Goal: Task Accomplishment & Management: Use online tool/utility

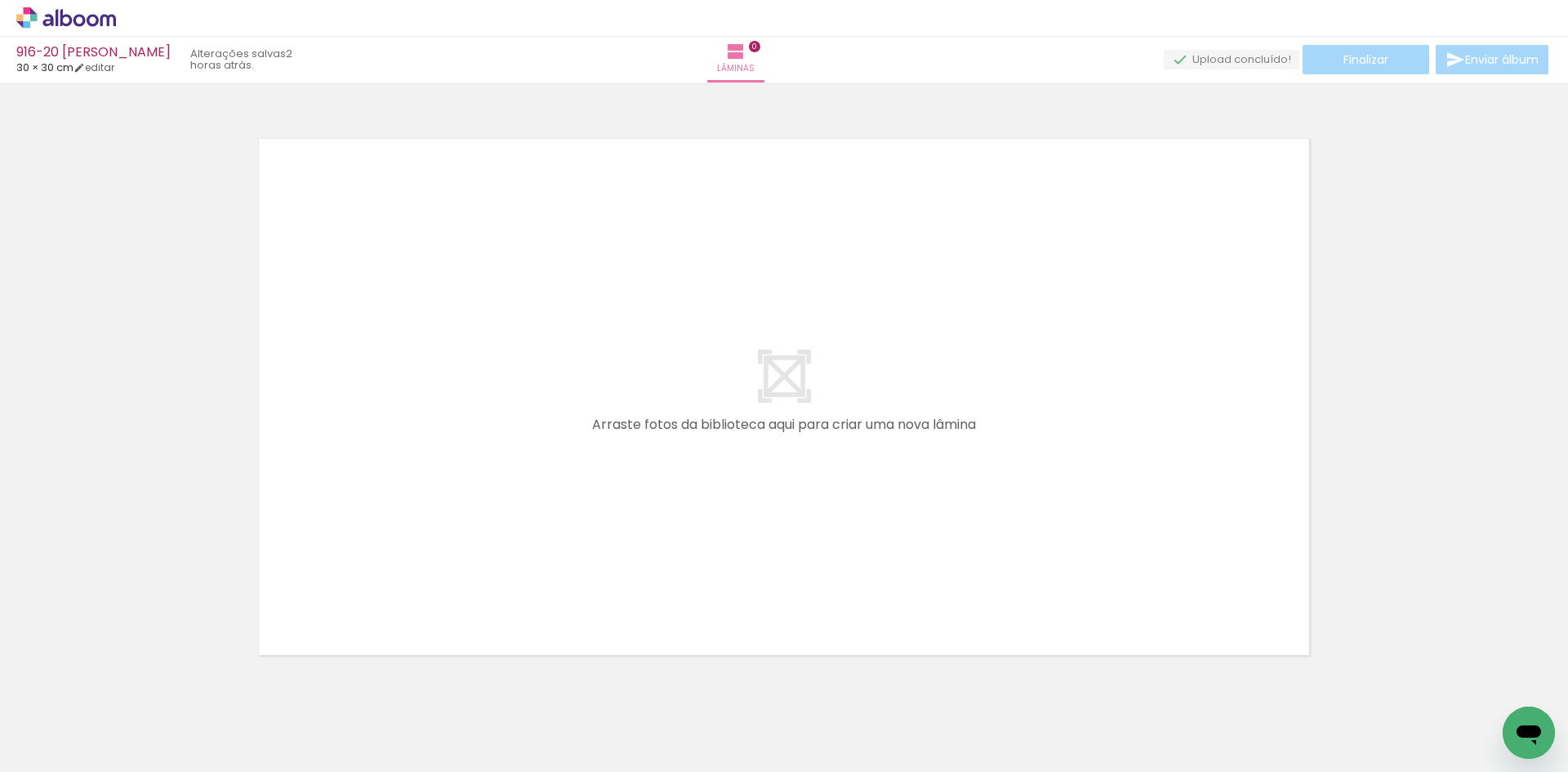
click at [69, 23] on icon at bounding box center [67, 18] width 12 height 17
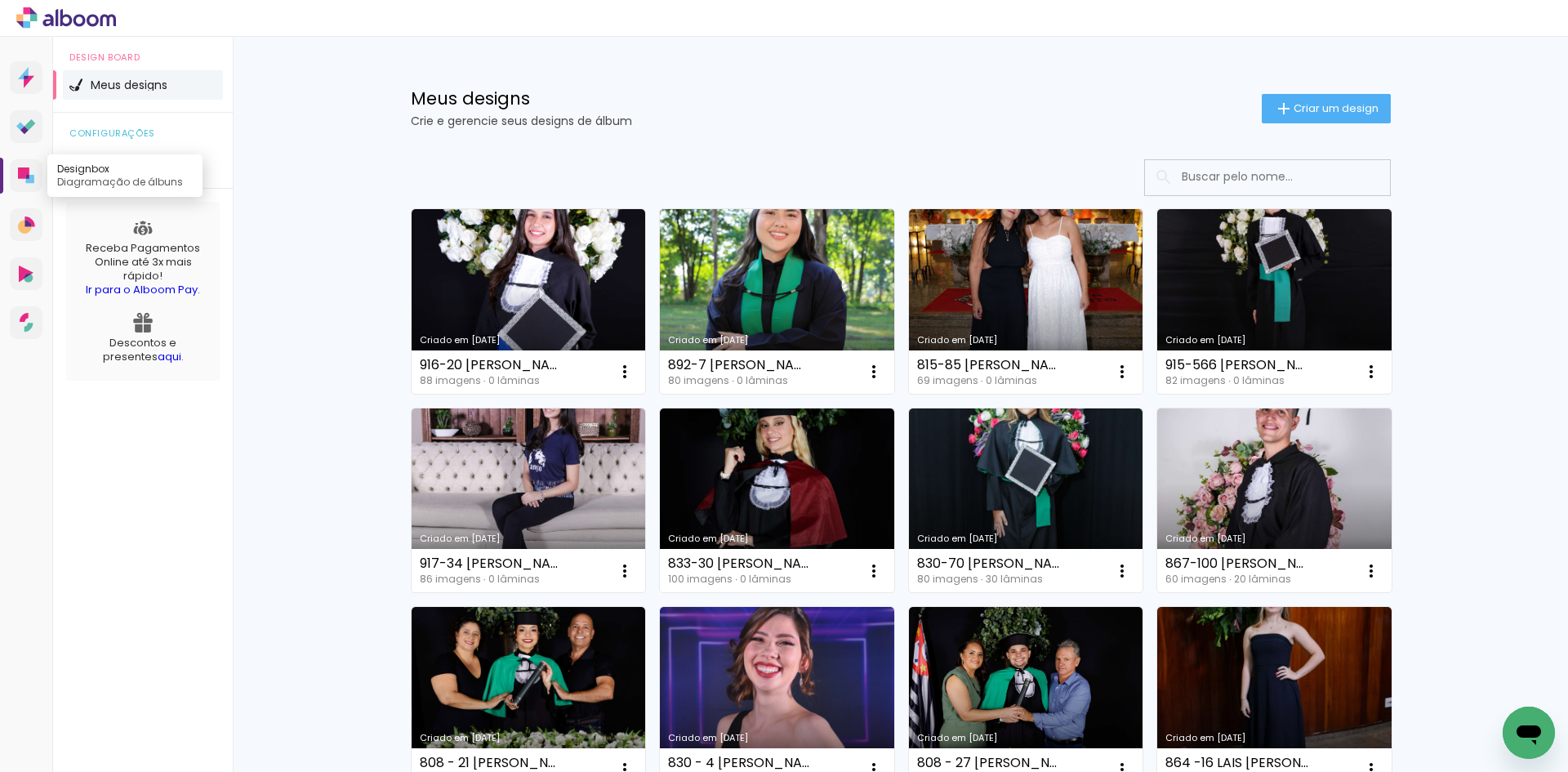
click at [26, 179] on icon at bounding box center [30, 179] width 8 height 8
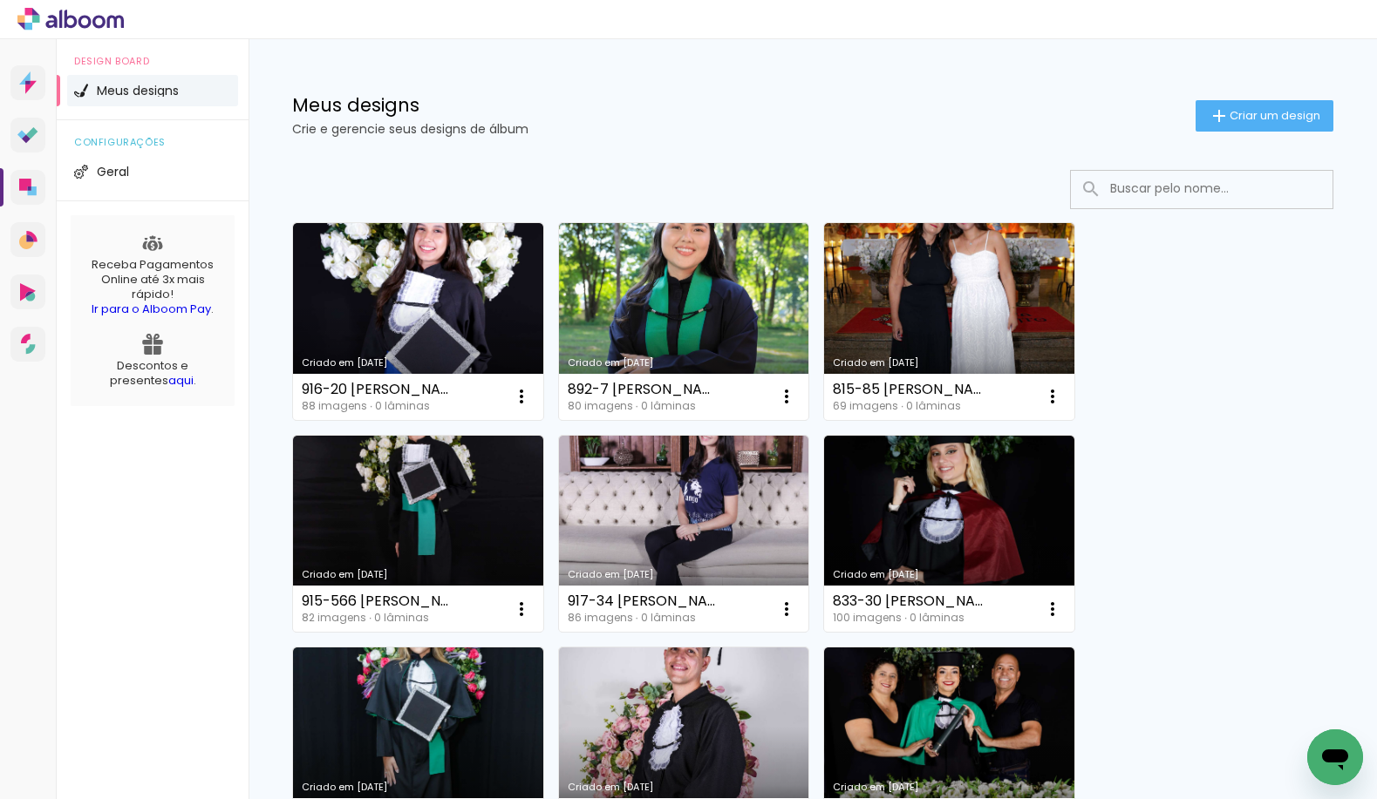
click at [1237, 118] on span "Criar um design" at bounding box center [1274, 115] width 91 height 11
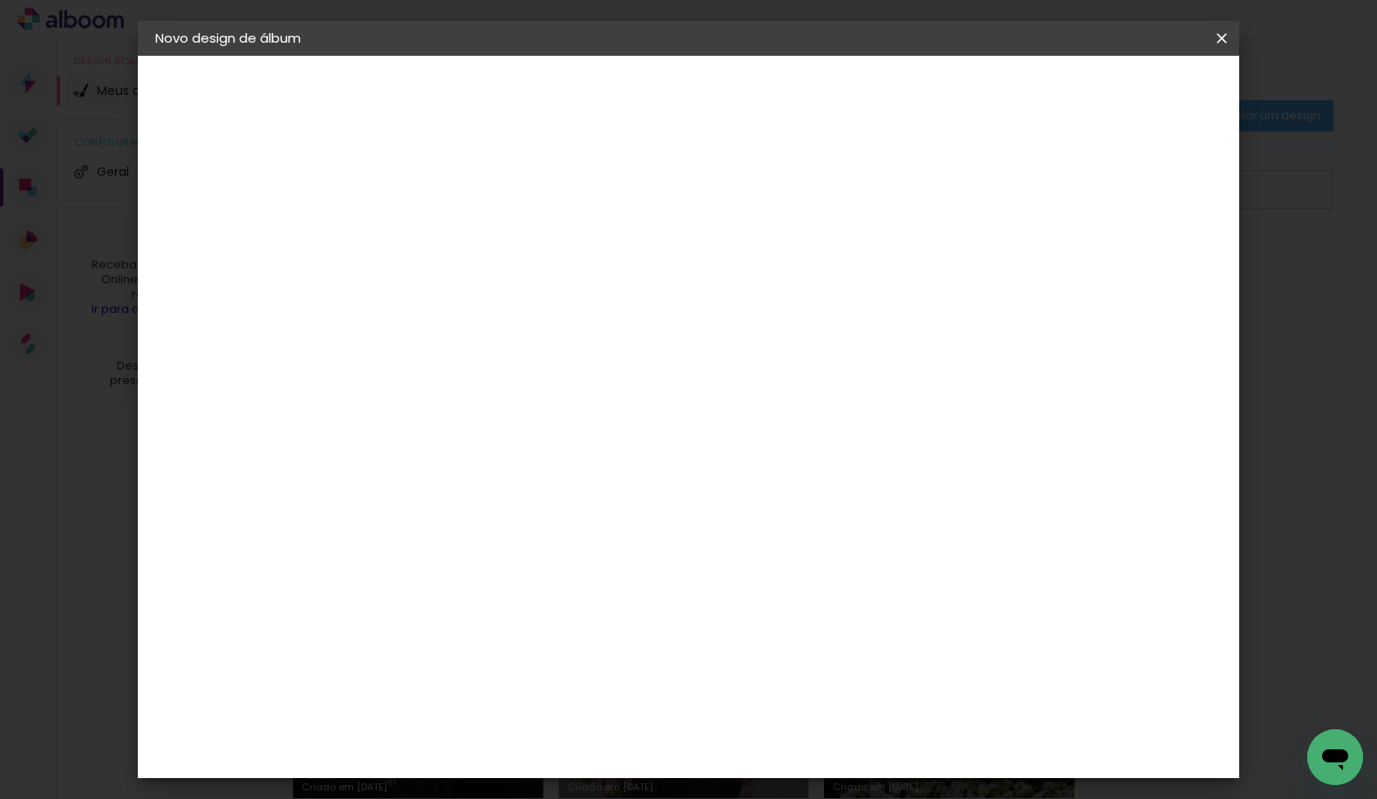
click at [440, 248] on div at bounding box center [440, 249] width 0 height 2
type input "819-19"
type paper-input "819-19"
drag, startPoint x: 655, startPoint y: 235, endPoint x: 643, endPoint y: 234, distance: 11.4
click at [440, 234] on input "819-19" at bounding box center [440, 234] width 0 height 27
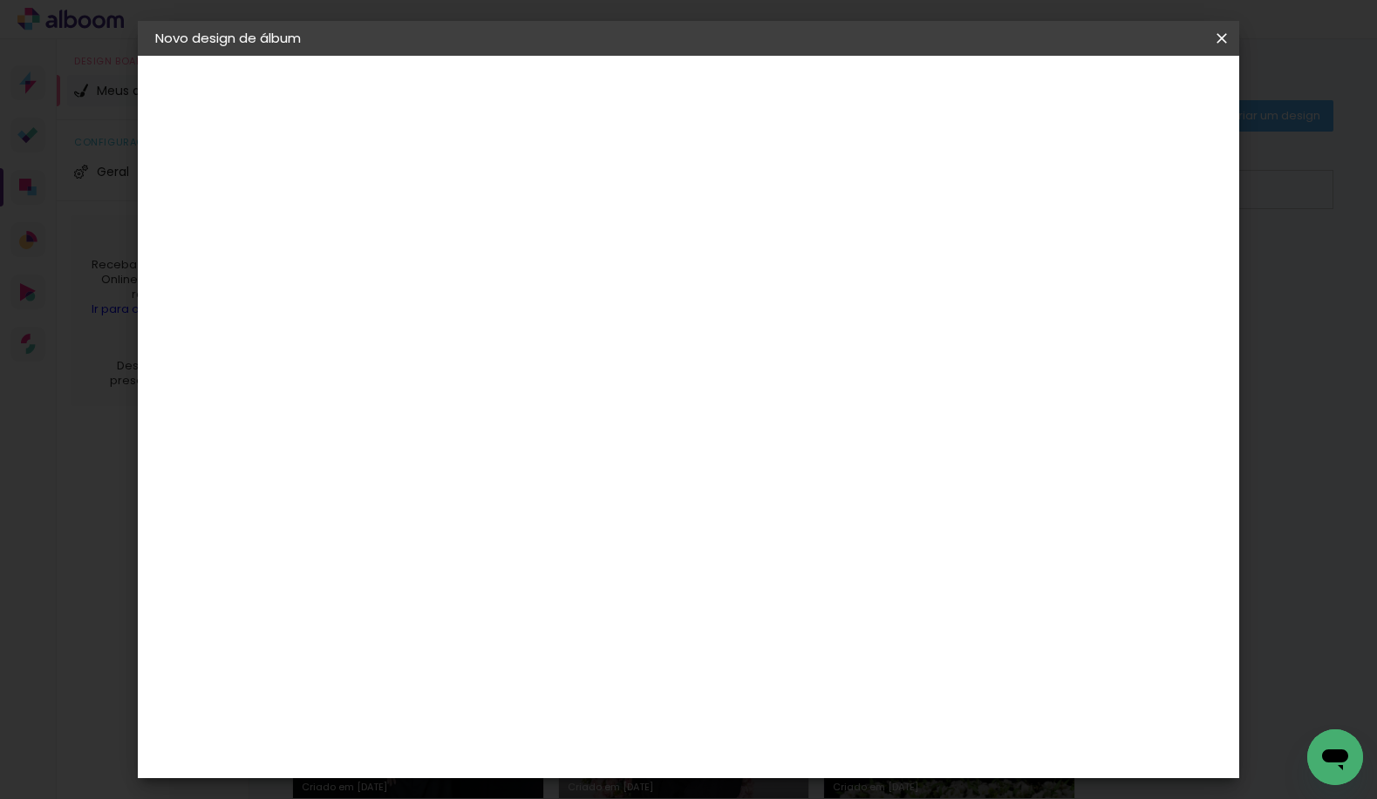
click at [440, 245] on input "849-19" at bounding box center [440, 234] width 0 height 27
paste input "MARTA DE SOUZA CANATA"
type input "849-19 MARTA DE SOUZA CANATA"
type paper-input "849-19 MARTA DE SOUZA CANATA"
click at [0, 0] on slot "Avançar" at bounding box center [0, 0] width 0 height 0
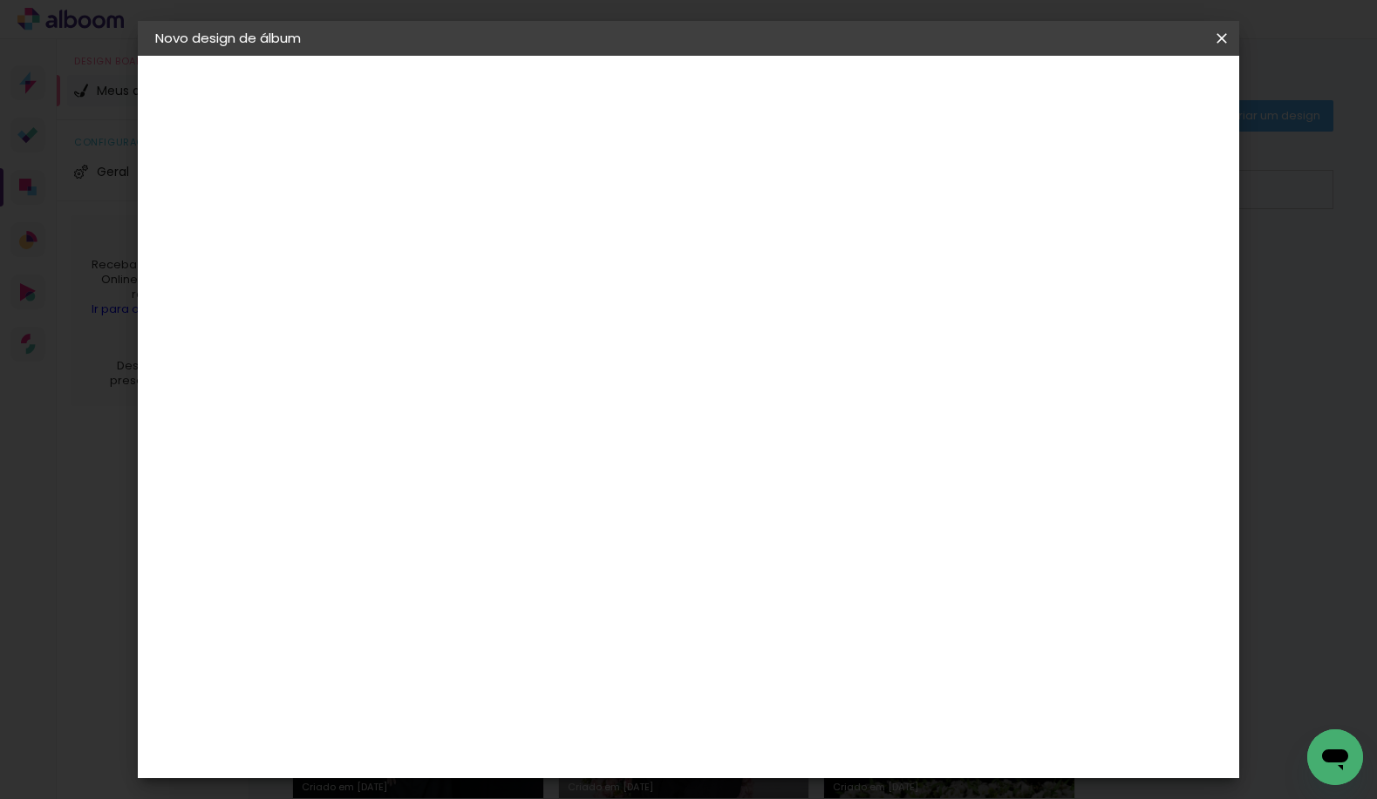
click at [509, 343] on div at bounding box center [485, 344] width 176 height 2
type input "15"
type paper-input "15"
click at [507, 382] on paper-item "Foto 15" at bounding box center [467, 397] width 153 height 45
click at [0, 0] on slot "Tamanho Livre" at bounding box center [0, 0] width 0 height 0
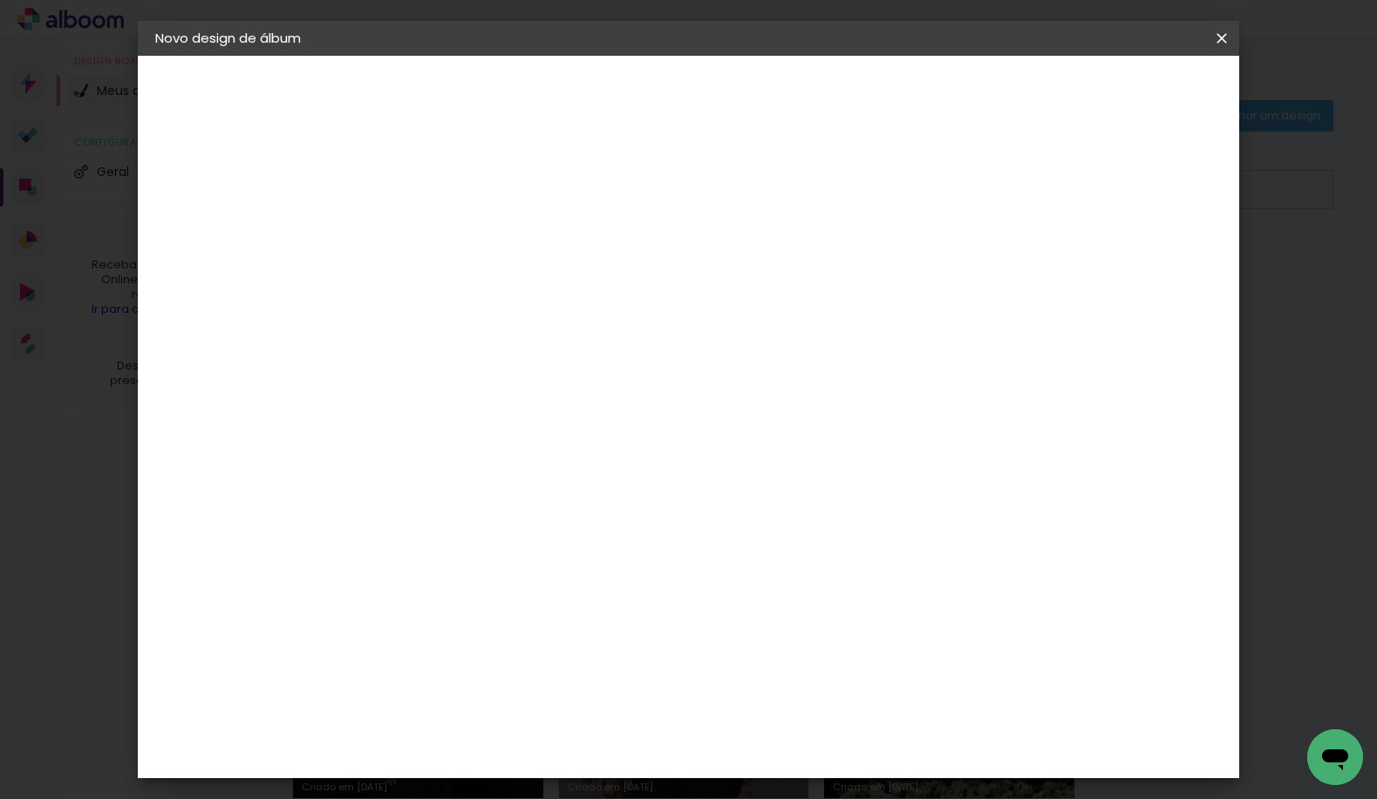
click at [0, 0] on slot "Avançar" at bounding box center [0, 0] width 0 height 0
click at [1112, 99] on span "Iniciar design" at bounding box center [1072, 92] width 79 height 12
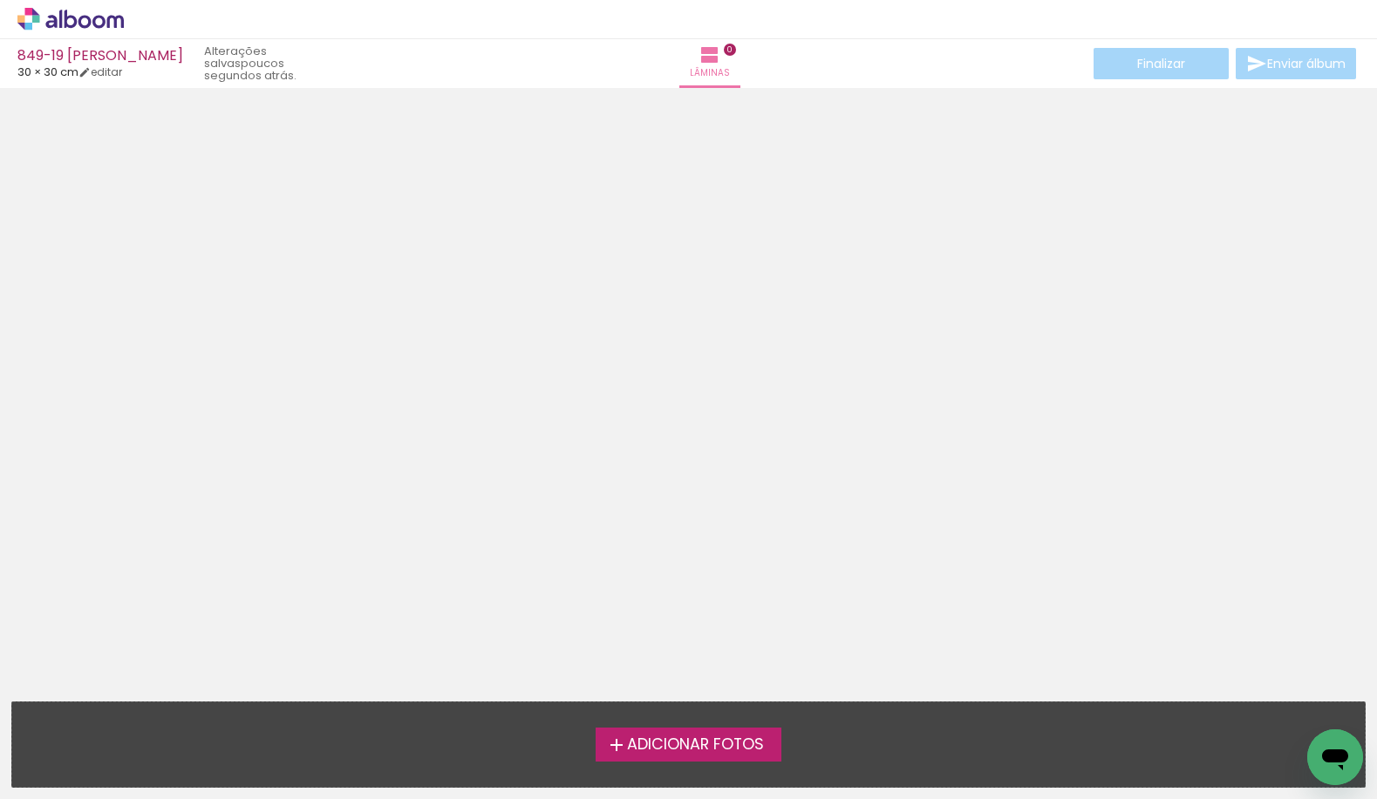
click at [656, 749] on span "Adicionar Fotos" at bounding box center [695, 746] width 137 height 16
click at [0, 0] on input "file" at bounding box center [0, 0] width 0 height 0
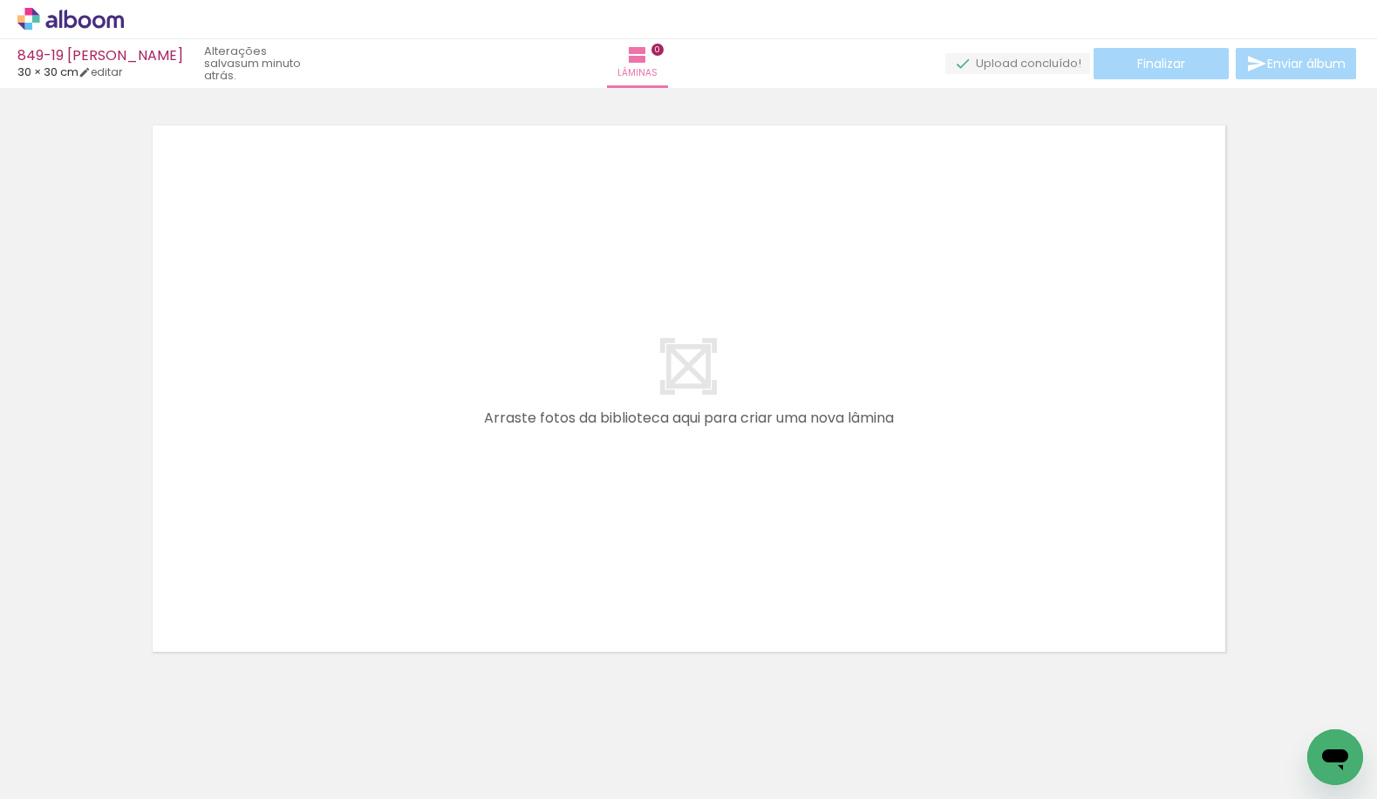
click at [69, 10] on icon at bounding box center [70, 19] width 106 height 23
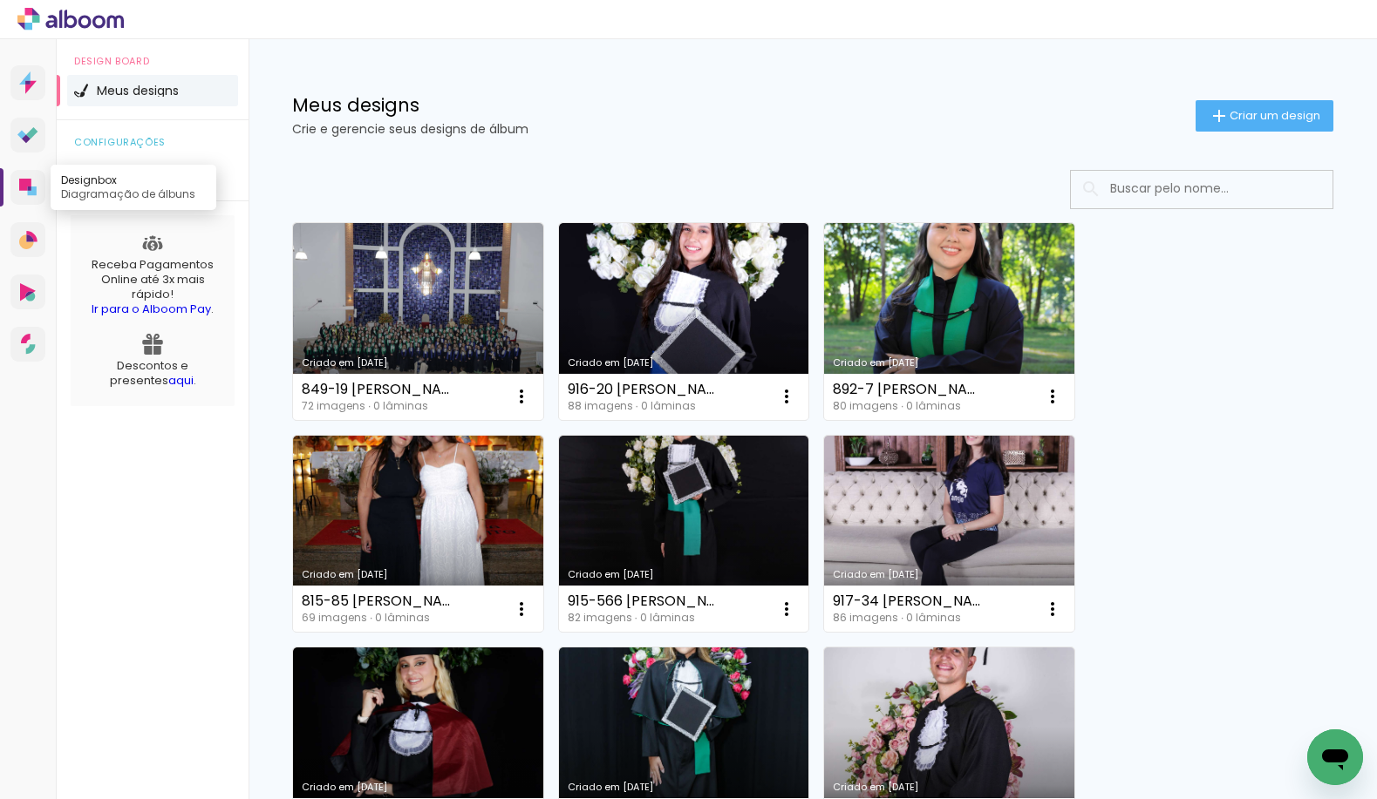
click at [30, 193] on icon at bounding box center [32, 191] width 9 height 9
click at [1229, 114] on span "Criar um design" at bounding box center [1274, 115] width 91 height 11
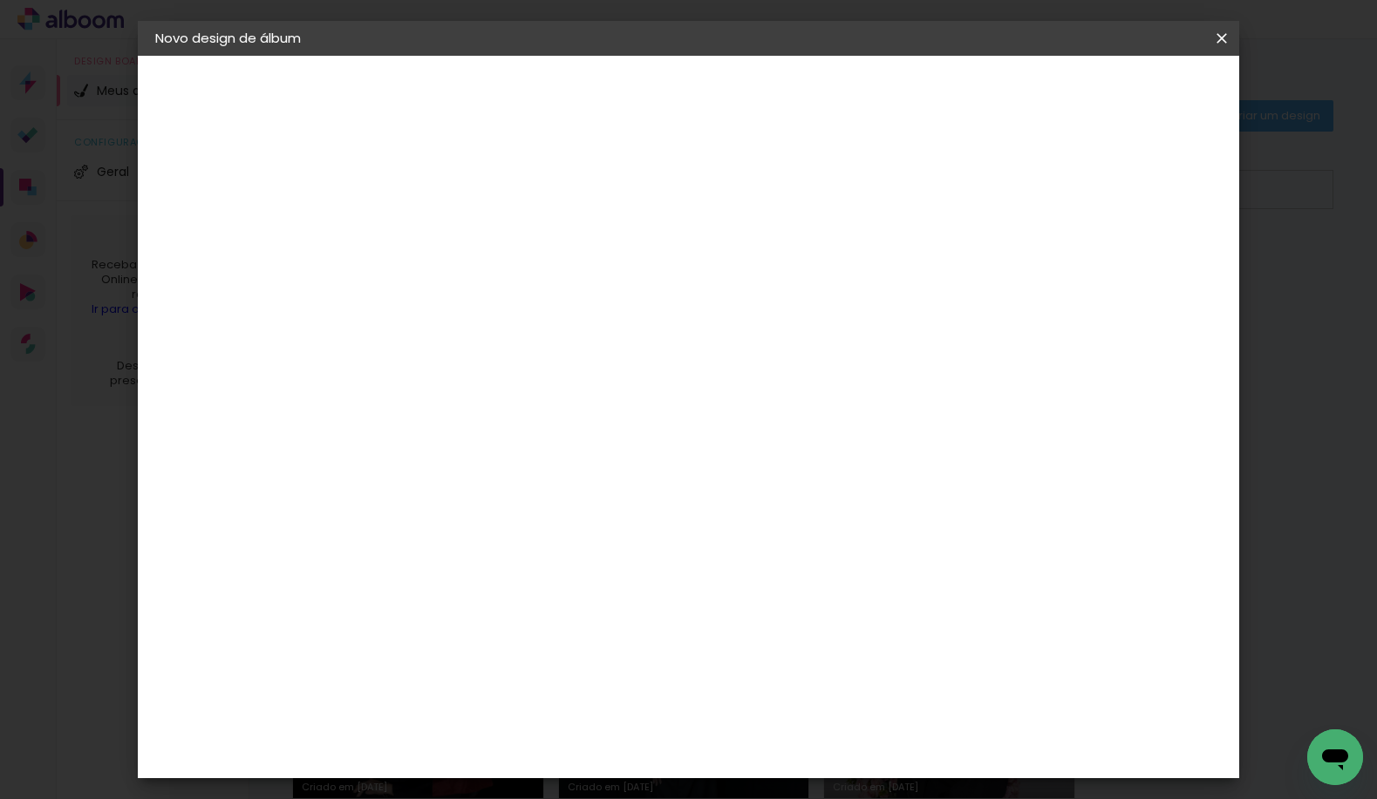
click at [440, 241] on input at bounding box center [440, 234] width 0 height 27
click at [440, 235] on input "ESTELA CAYRES RAPATÃO" at bounding box center [440, 234] width 0 height 27
type input "ESTELA CAYRES RAPATÃO"
type paper-input "ESTELA CAYRES RAPATÃO"
type input "914-15 ESTELA CAYRES RAPATÃO"
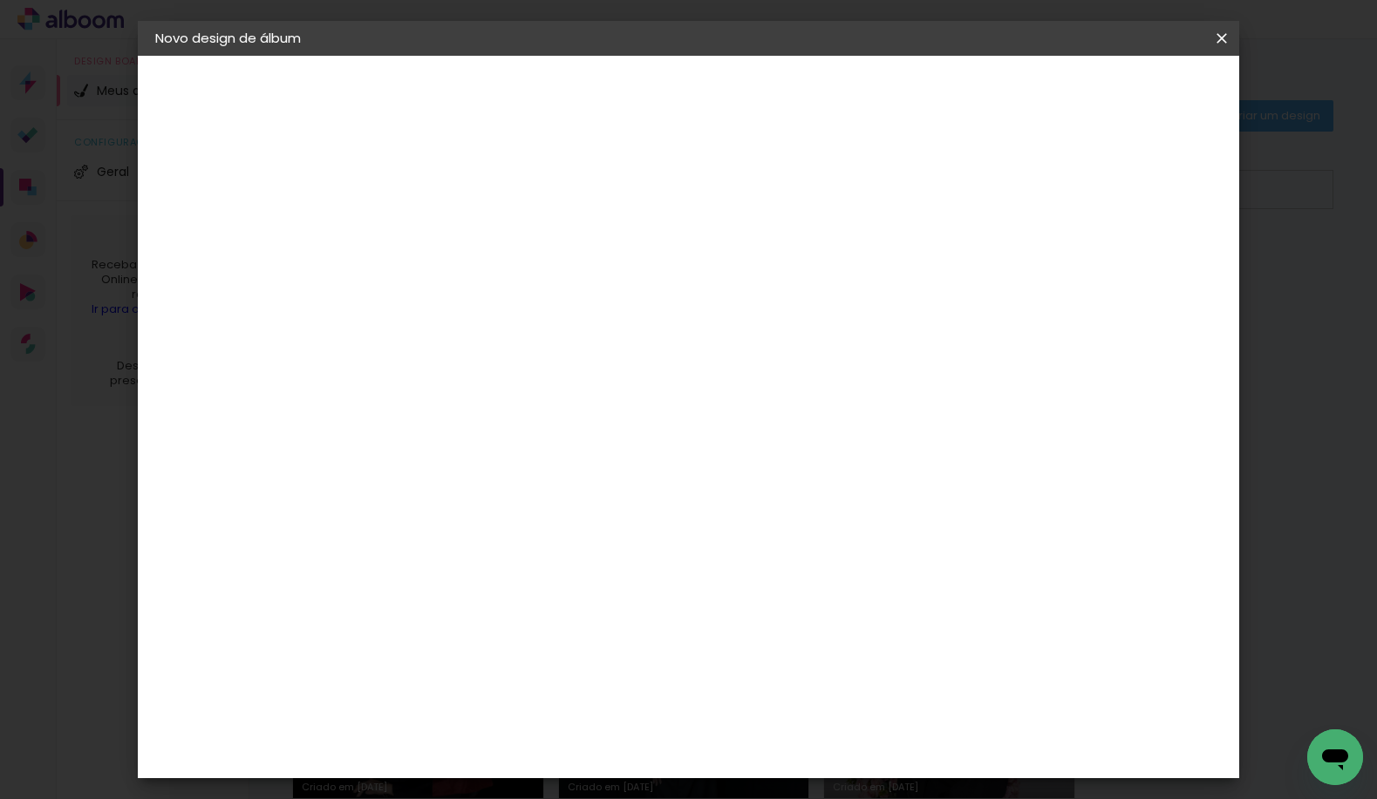
type paper-input "914-15 ESTELA CAYRES RAPATÃO"
click at [0, 0] on slot "Avançar" at bounding box center [0, 0] width 0 height 0
click at [573, 337] on input at bounding box center [485, 332] width 176 height 22
type input "15"
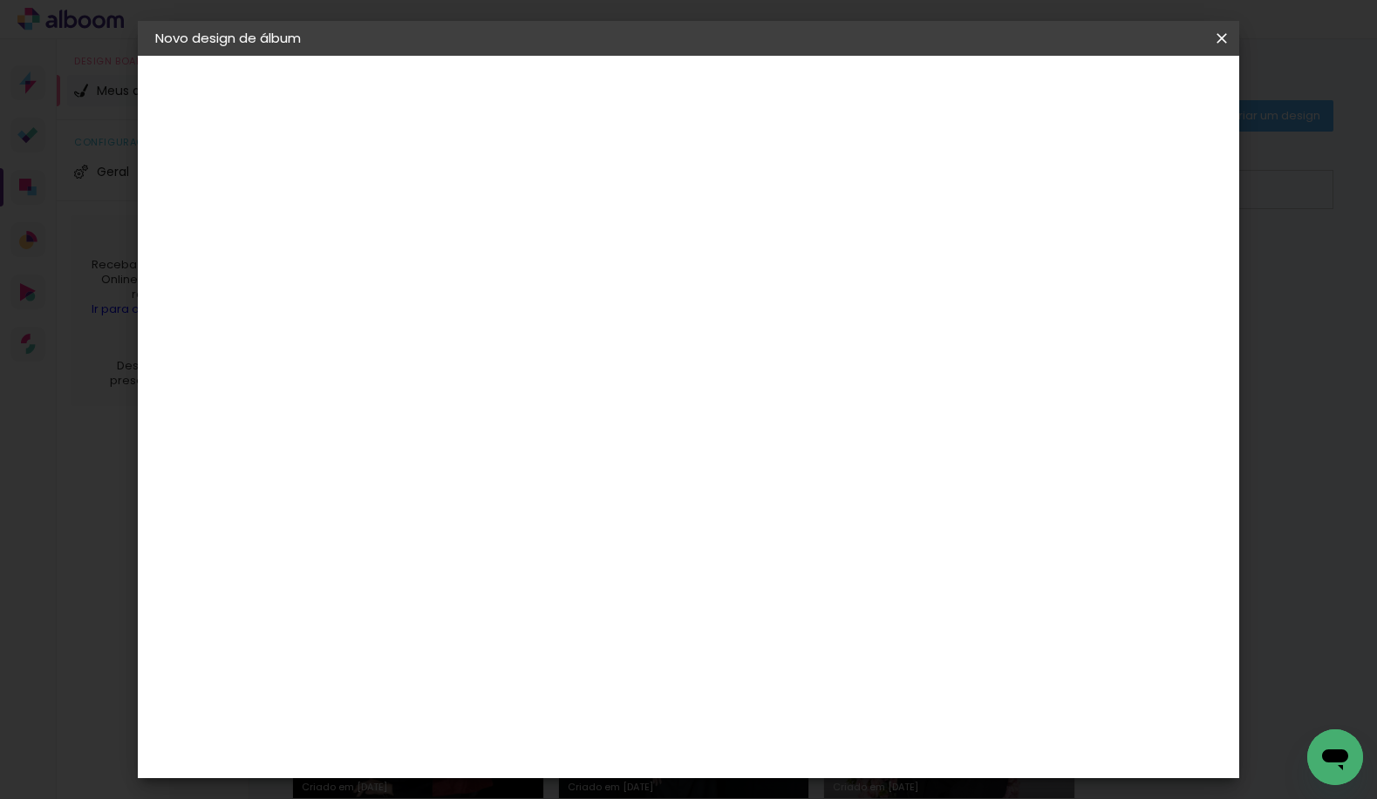
type paper-input "15"
click at [459, 397] on div "Foto 15" at bounding box center [443, 398] width 31 height 28
click at [720, 254] on paper-item "Tamanho Livre" at bounding box center [642, 265] width 155 height 38
click at [0, 0] on slot "Avançar" at bounding box center [0, 0] width 0 height 0
click at [1112, 91] on span "Iniciar design" at bounding box center [1072, 92] width 79 height 12
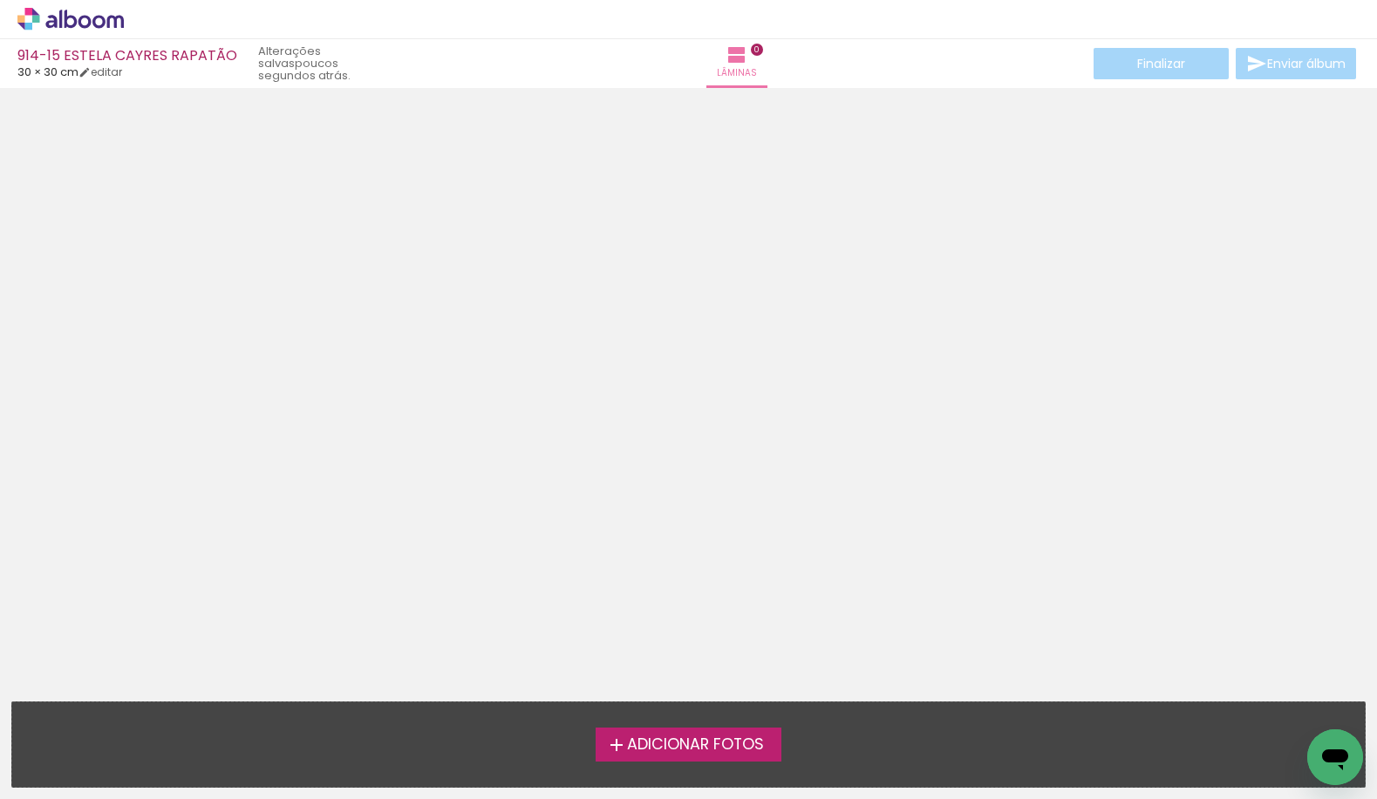
click at [673, 751] on span "Adicionar Fotos" at bounding box center [695, 746] width 137 height 16
click at [0, 0] on input "file" at bounding box center [0, 0] width 0 height 0
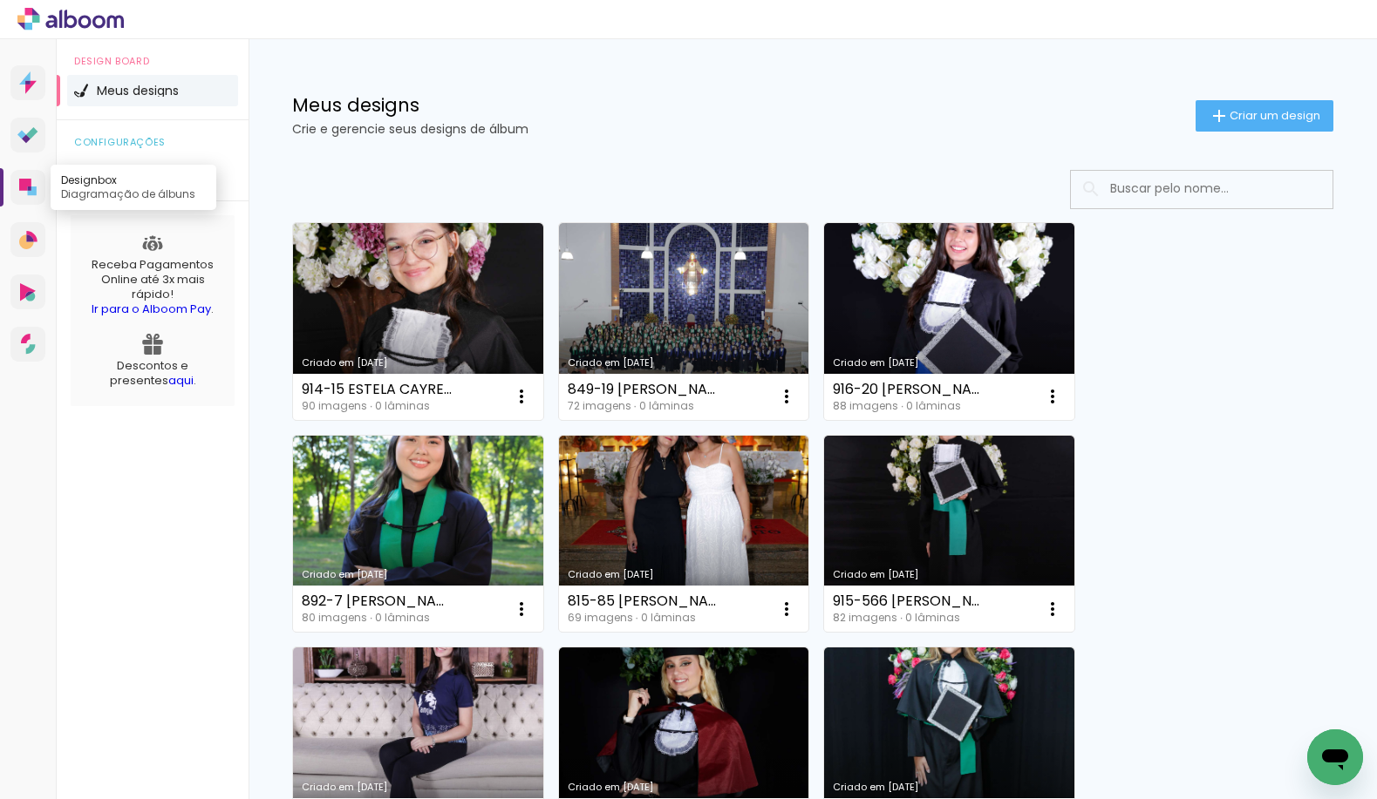
drag, startPoint x: 15, startPoint y: 189, endPoint x: 24, endPoint y: 193, distance: 10.2
click at [24, 193] on icon at bounding box center [27, 187] width 17 height 17
click at [1170, 189] on input at bounding box center [1225, 189] width 248 height 36
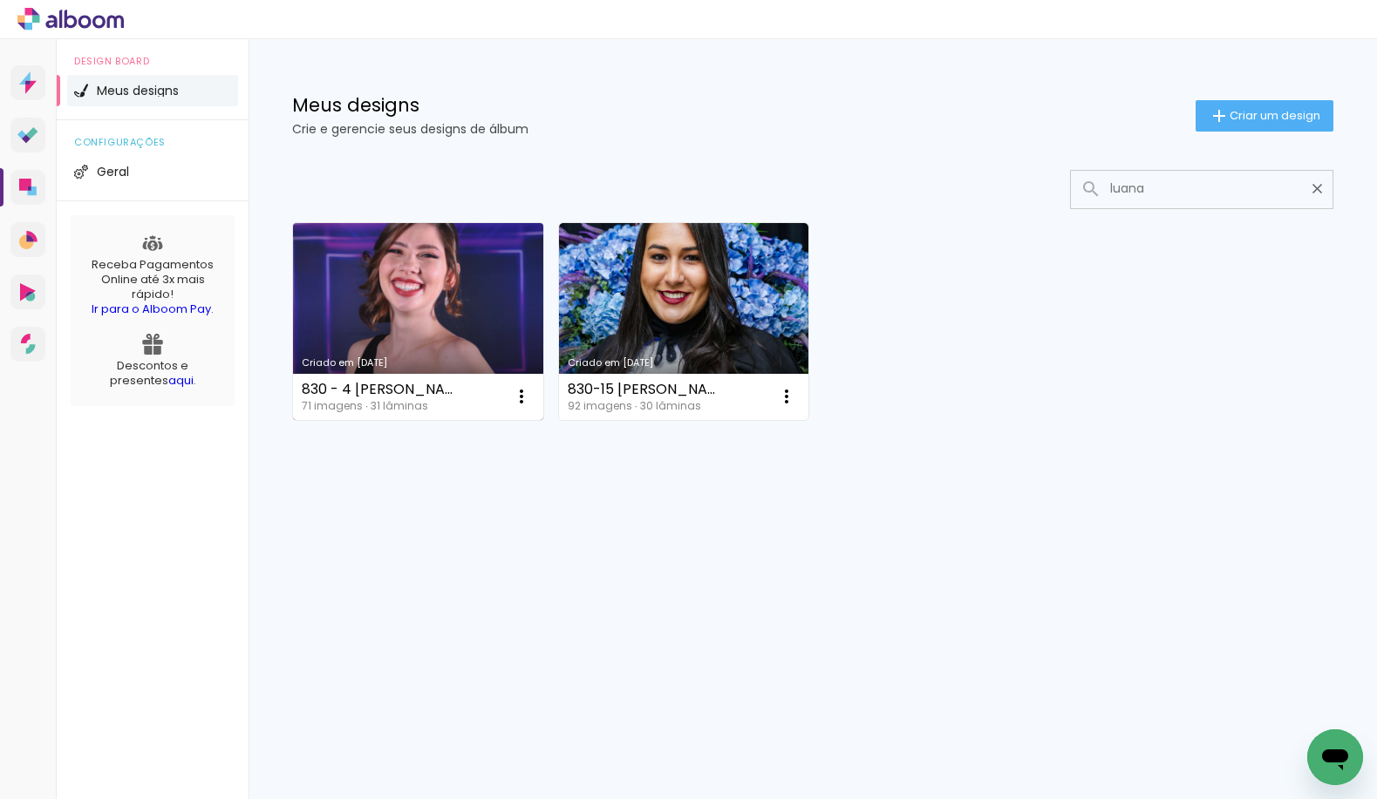
type input "luana"
type paper-input "luana"
click at [403, 337] on link "Criado em [DATE]" at bounding box center [418, 321] width 250 height 197
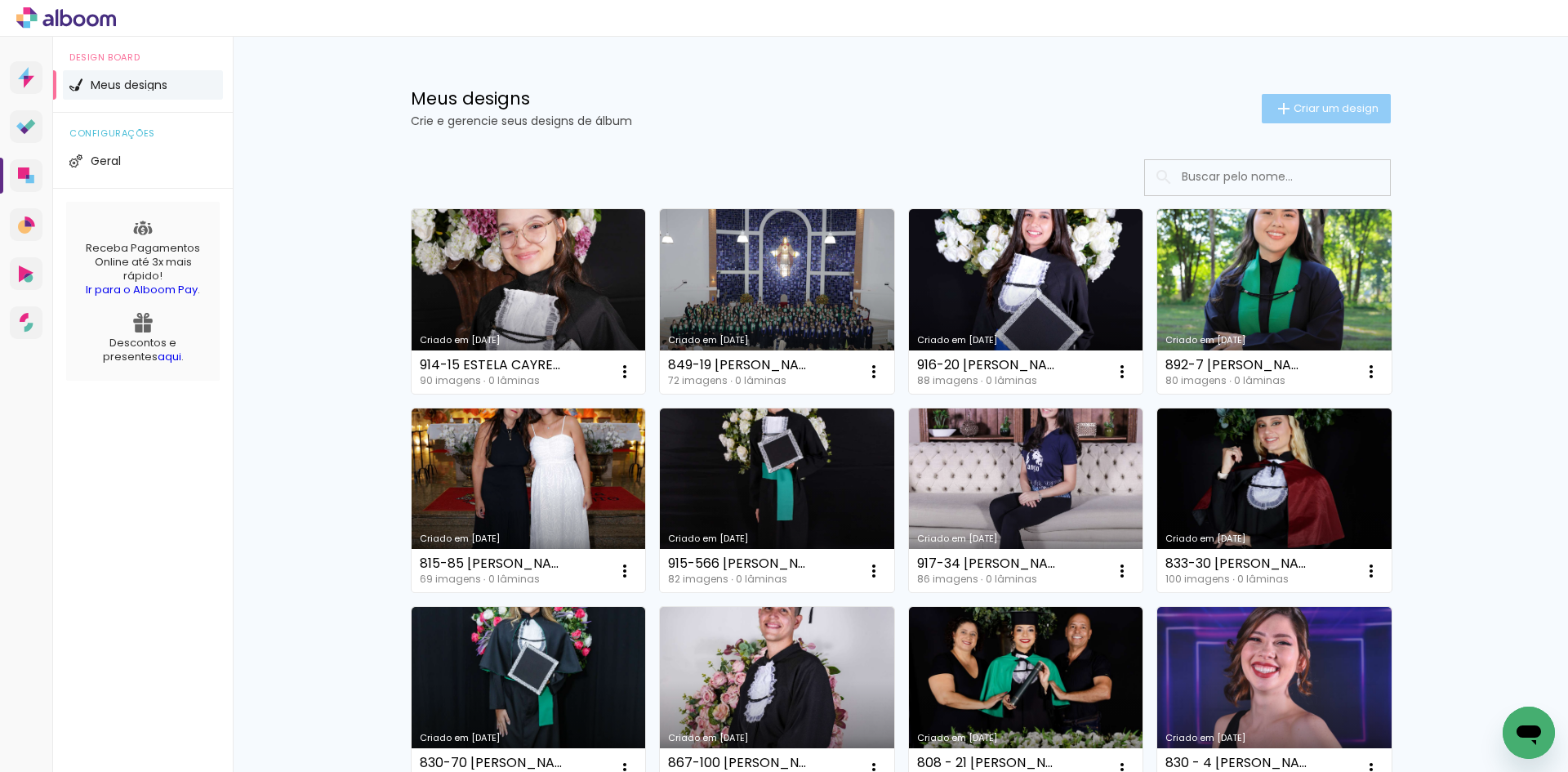
click at [1334, 105] on span "Criar um design" at bounding box center [1336, 108] width 85 height 10
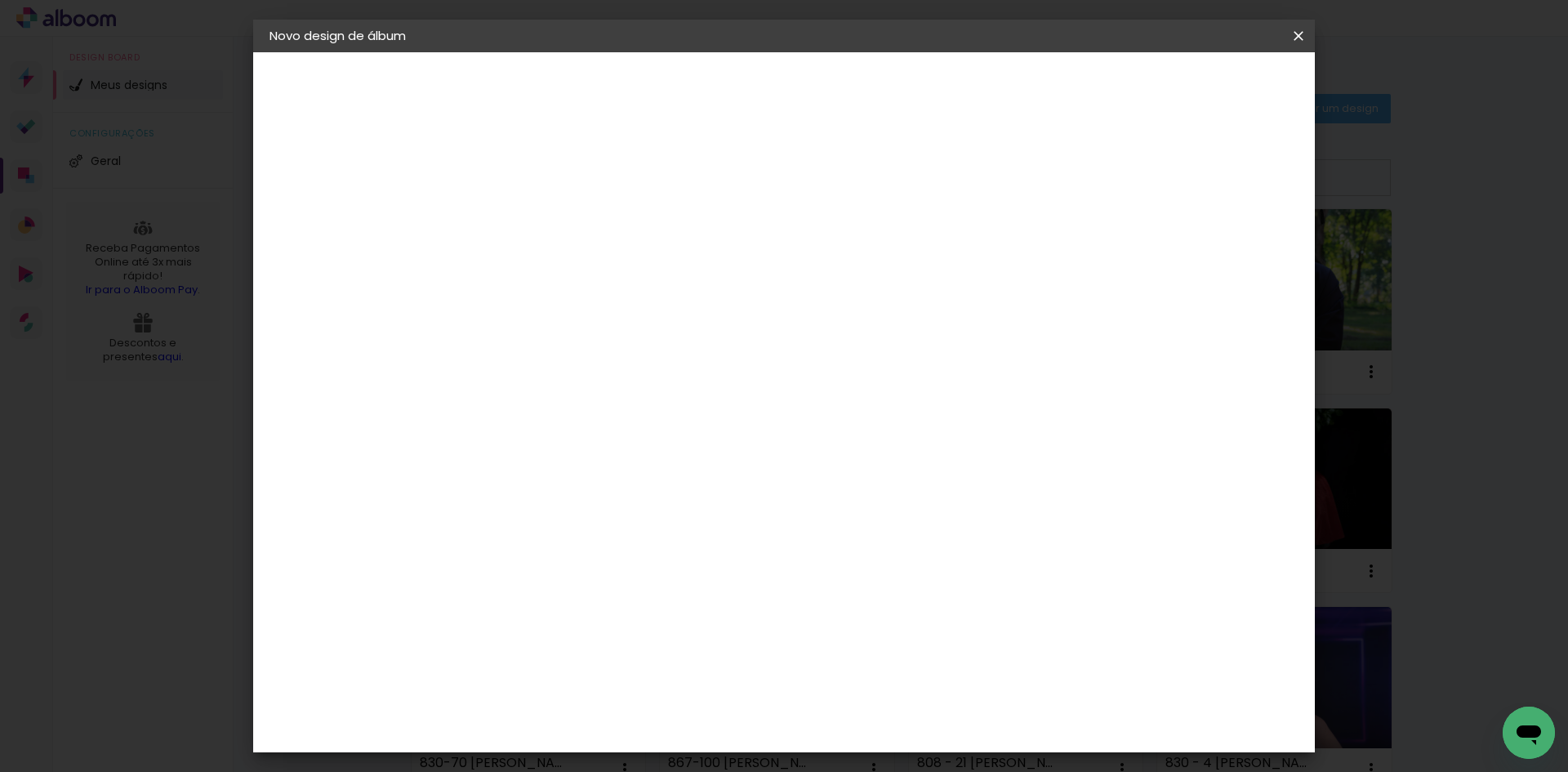
click at [537, 217] on input at bounding box center [537, 219] width 0 height 25
type input "9"
click at [1288, 37] on paper-icon-button at bounding box center [1298, 36] width 33 height 29
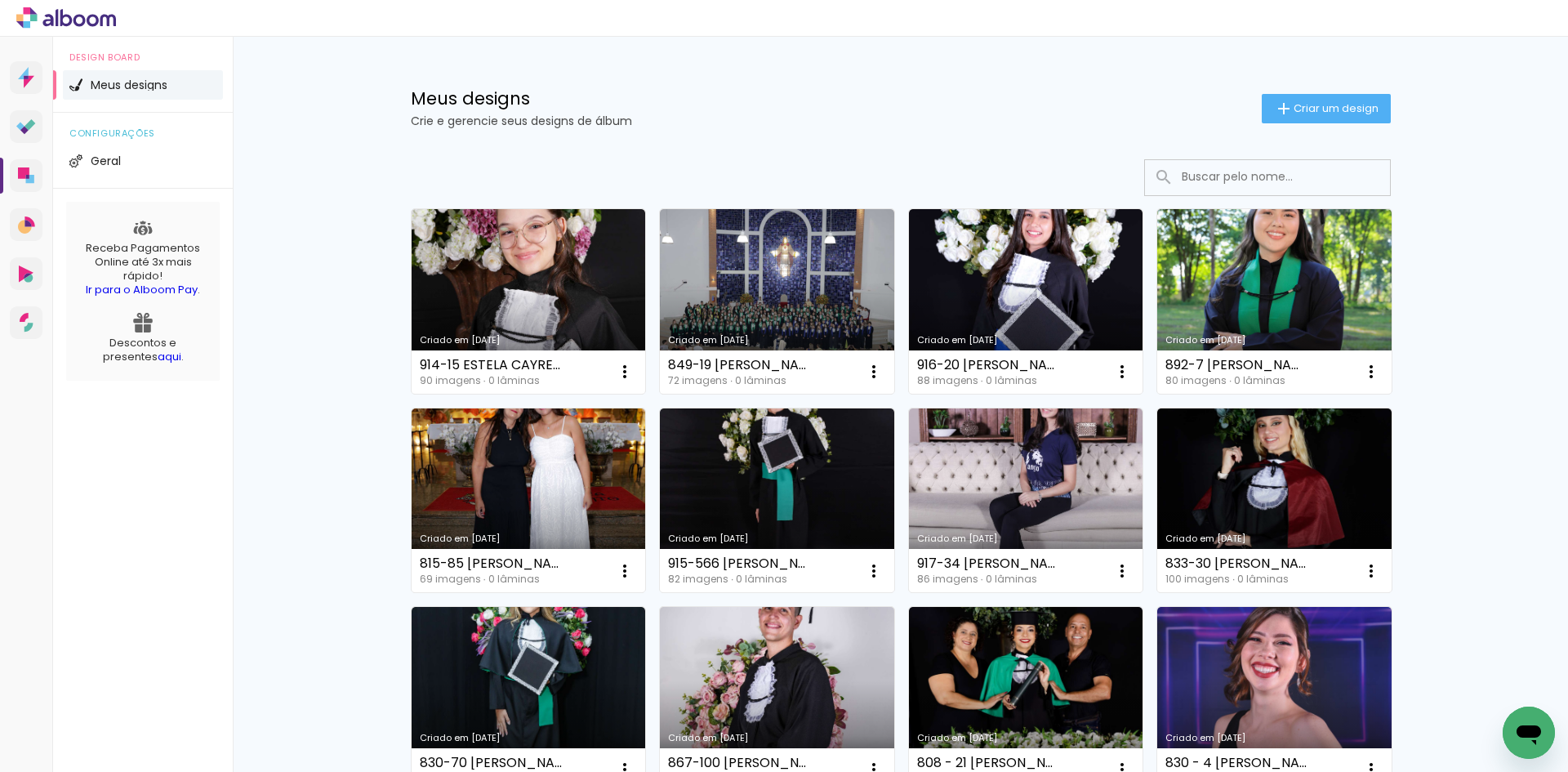
click at [1257, 169] on input at bounding box center [1290, 177] width 232 height 34
paste input "LAURA OTAVIANO BERTI"
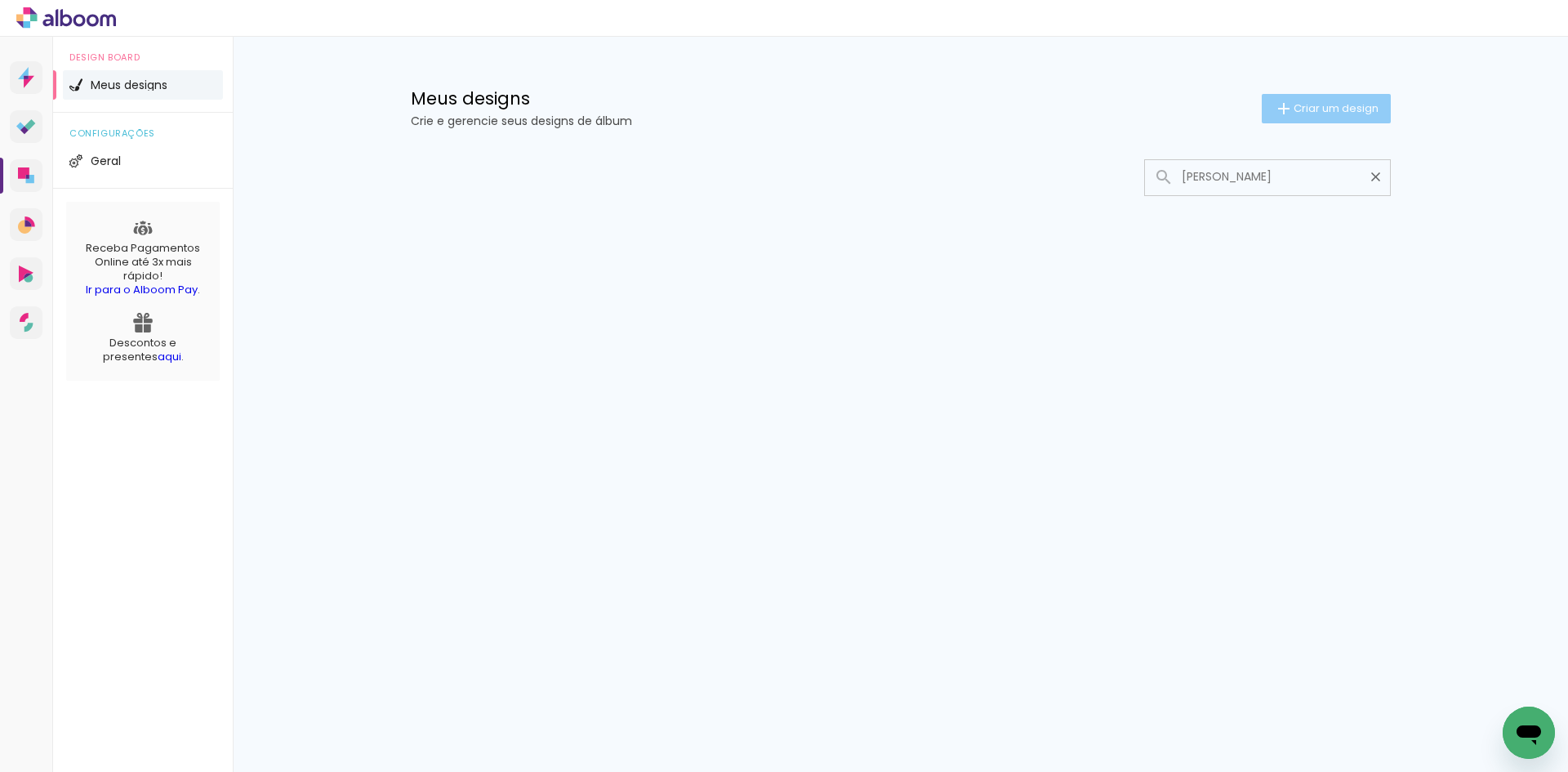
type input "LAURA OTAVIANO BERTI"
type paper-input "LAURA OTAVIANO BERTI"
click at [1296, 112] on span "Criar um design" at bounding box center [1336, 108] width 85 height 10
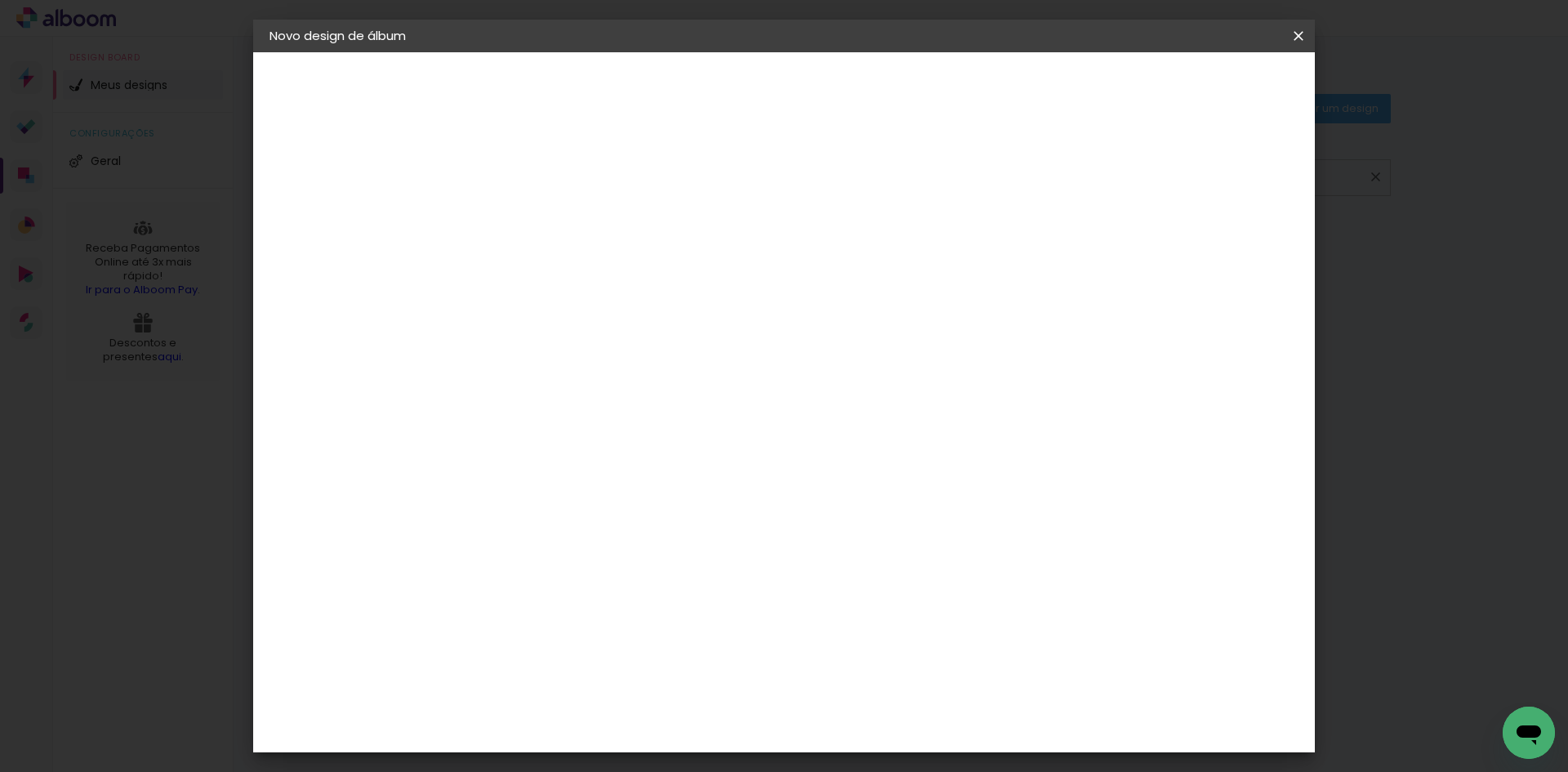
click at [537, 218] on input at bounding box center [537, 219] width 0 height 25
type input "906-11 [PERSON_NAME]"
type paper-input "906-11 [PERSON_NAME]"
click at [0, 0] on slot "Avançar" at bounding box center [0, 0] width 0 height 0
click at [583, 304] on input at bounding box center [578, 311] width 165 height 21
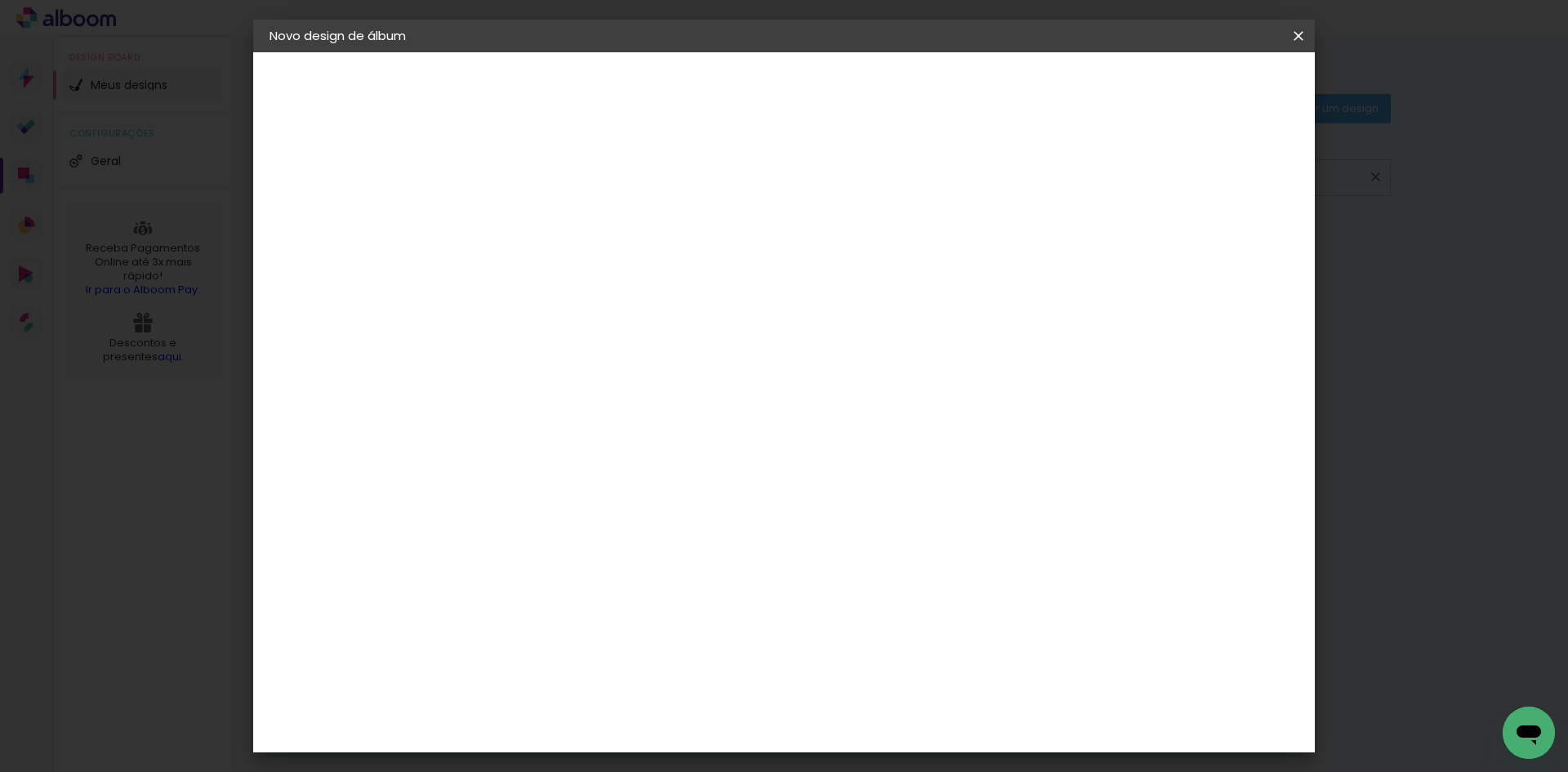
type input "15"
type paper-input "15"
click at [555, 375] on div "Foto 15" at bounding box center [540, 373] width 29 height 26
click at [0, 0] on slot "Tamanho Livre" at bounding box center [0, 0] width 0 height 0
click at [799, 74] on paper-button "Avançar" at bounding box center [758, 87] width 80 height 28
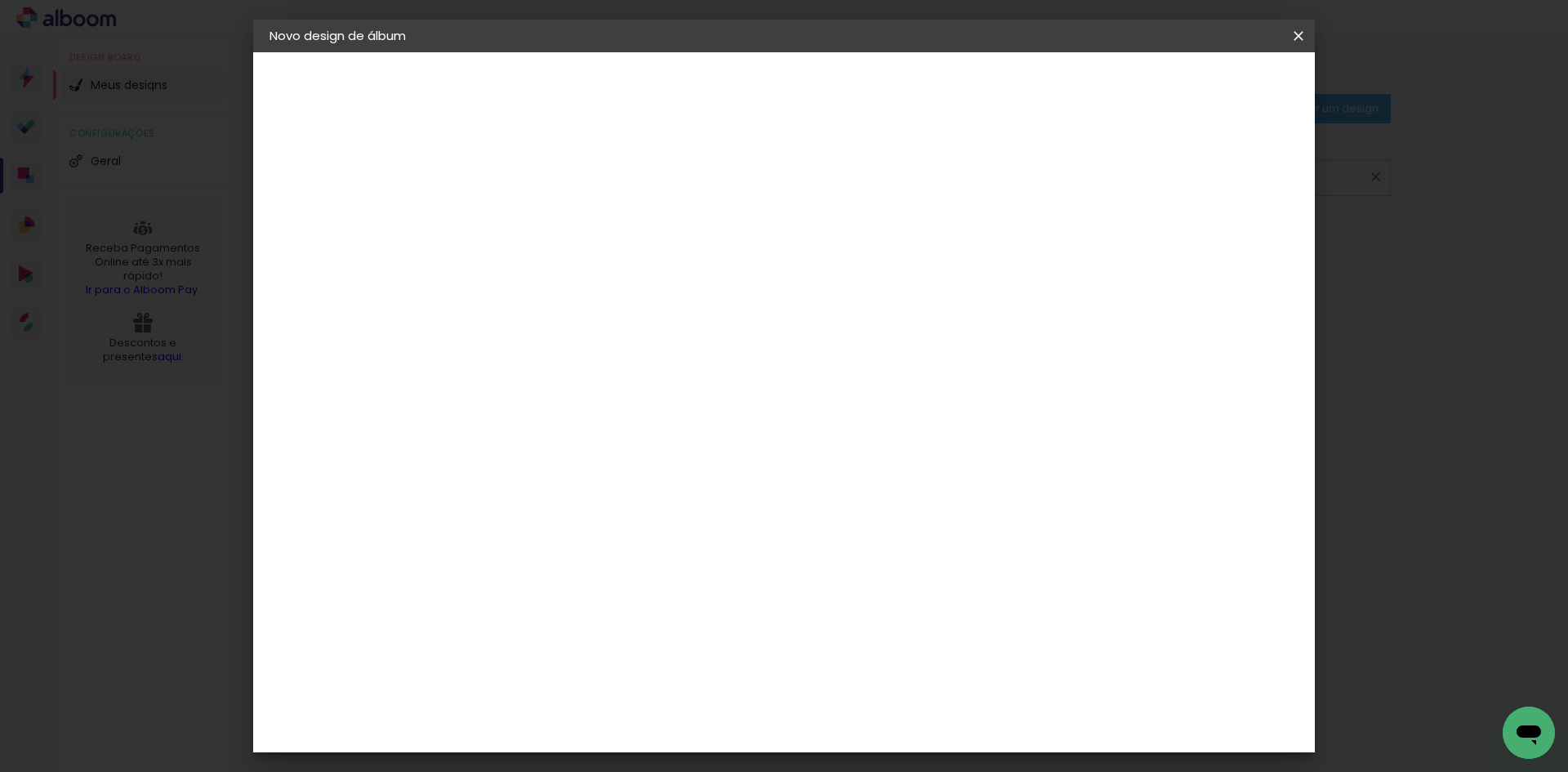
click at [1196, 83] on span "Iniciar design" at bounding box center [1159, 86] width 74 height 11
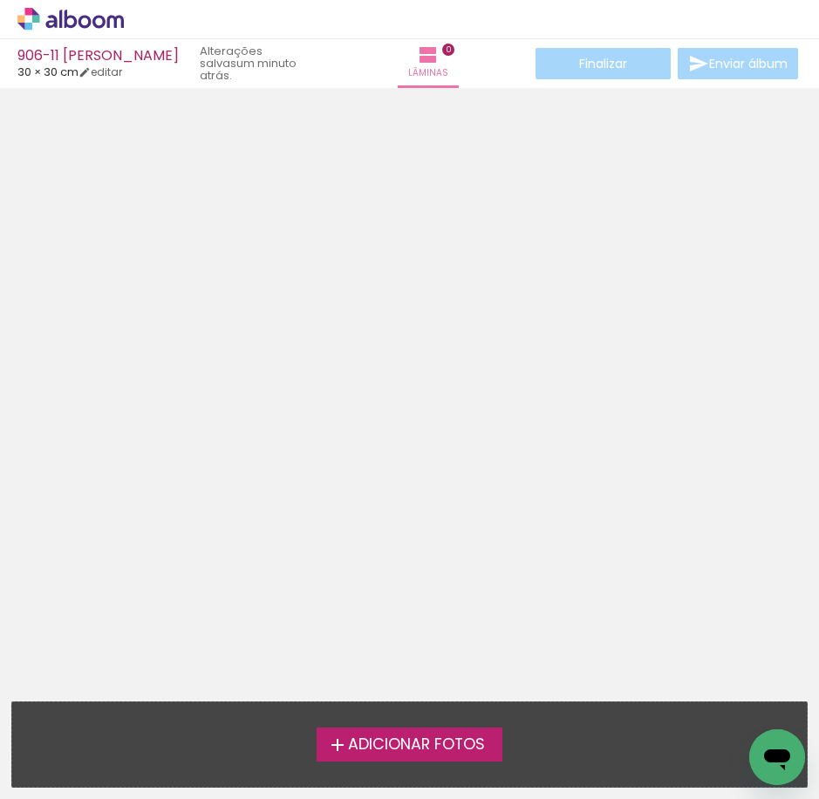
click at [401, 738] on span "Adicionar Fotos" at bounding box center [416, 746] width 137 height 16
click at [0, 0] on input "file" at bounding box center [0, 0] width 0 height 0
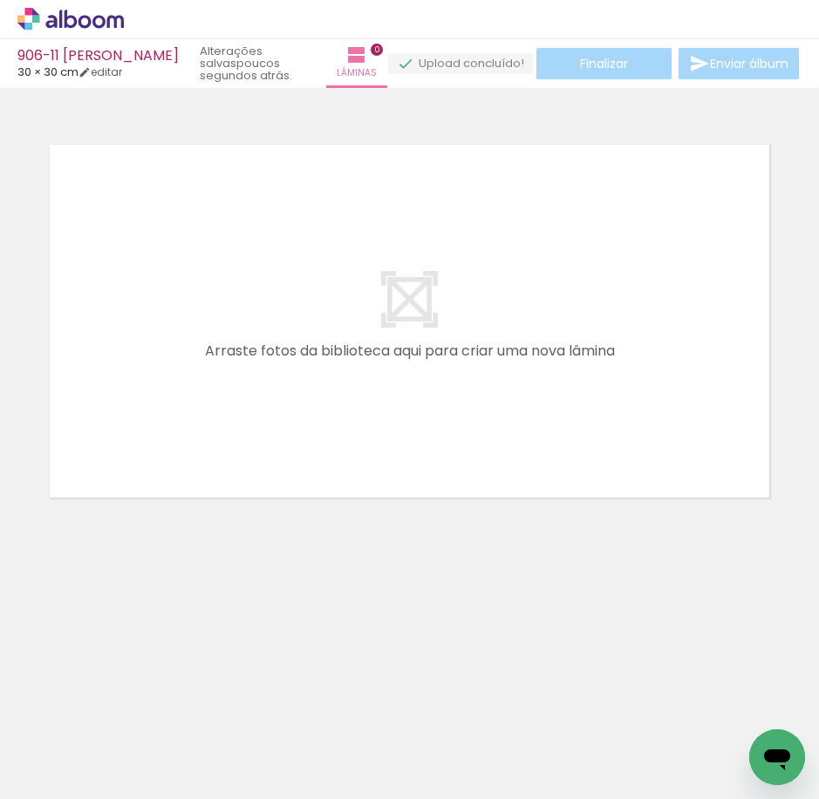
click at [97, 24] on icon at bounding box center [70, 19] width 106 height 23
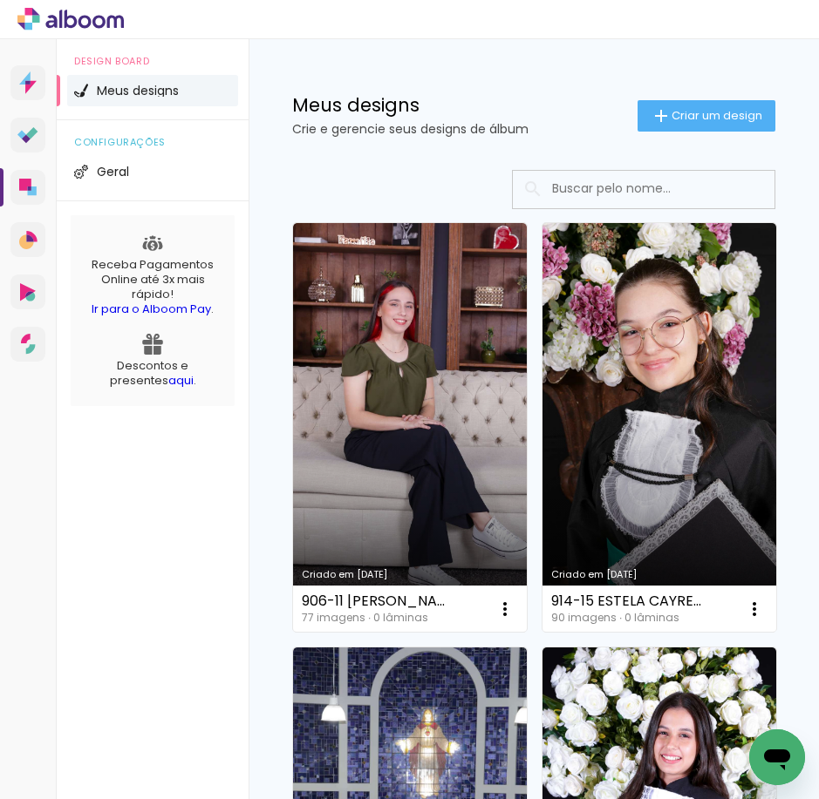
click at [27, 194] on icon at bounding box center [27, 187] width 17 height 17
click at [671, 121] on span "Criar um design" at bounding box center [716, 115] width 91 height 11
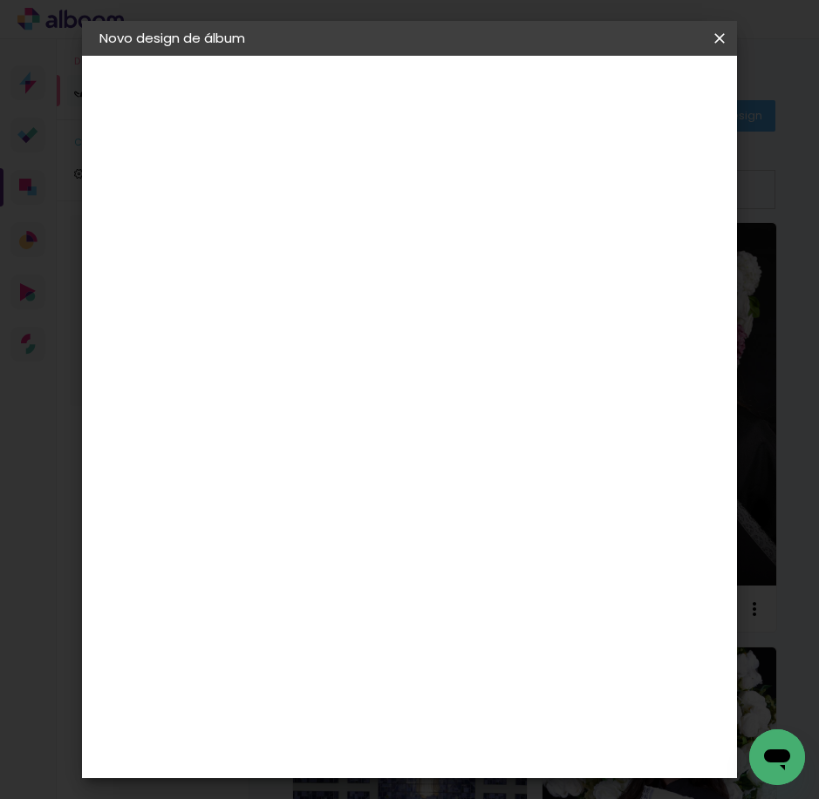
click at [384, 232] on input at bounding box center [384, 234] width 0 height 27
type input "830-115 [PERSON_NAME]"
type paper-input "830-115 [PERSON_NAME]"
click at [0, 0] on slot "Avançar" at bounding box center [0, 0] width 0 height 0
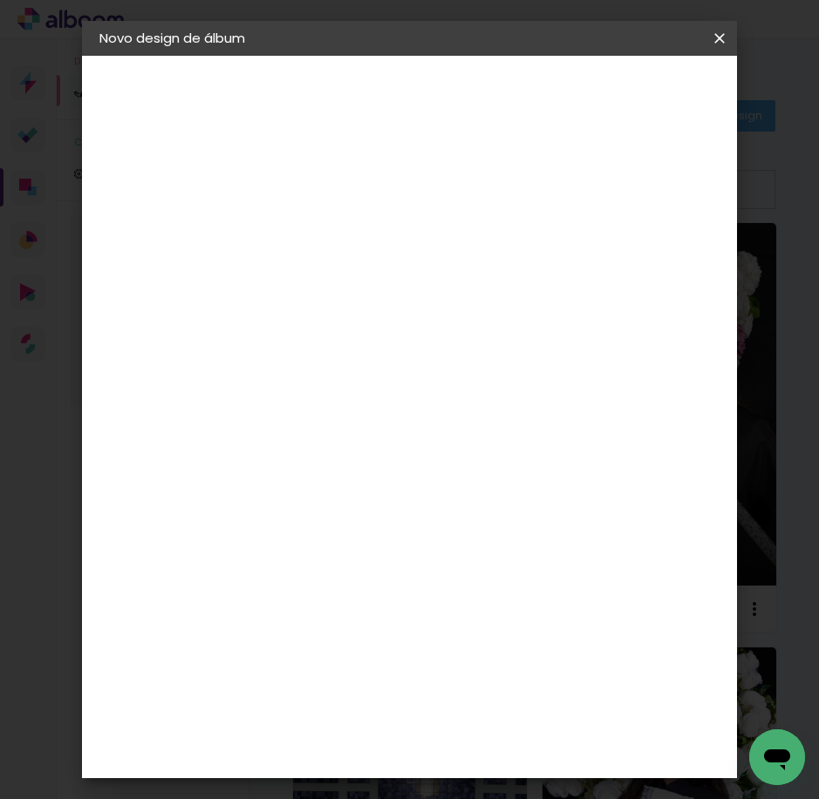
click at [444, 327] on input at bounding box center [429, 332] width 176 height 22
type input "15"
type paper-input "15"
click at [374, 394] on div "Foto 15" at bounding box center [387, 398] width 31 height 28
click at [0, 0] on slot "Avançar" at bounding box center [0, 0] width 0 height 0
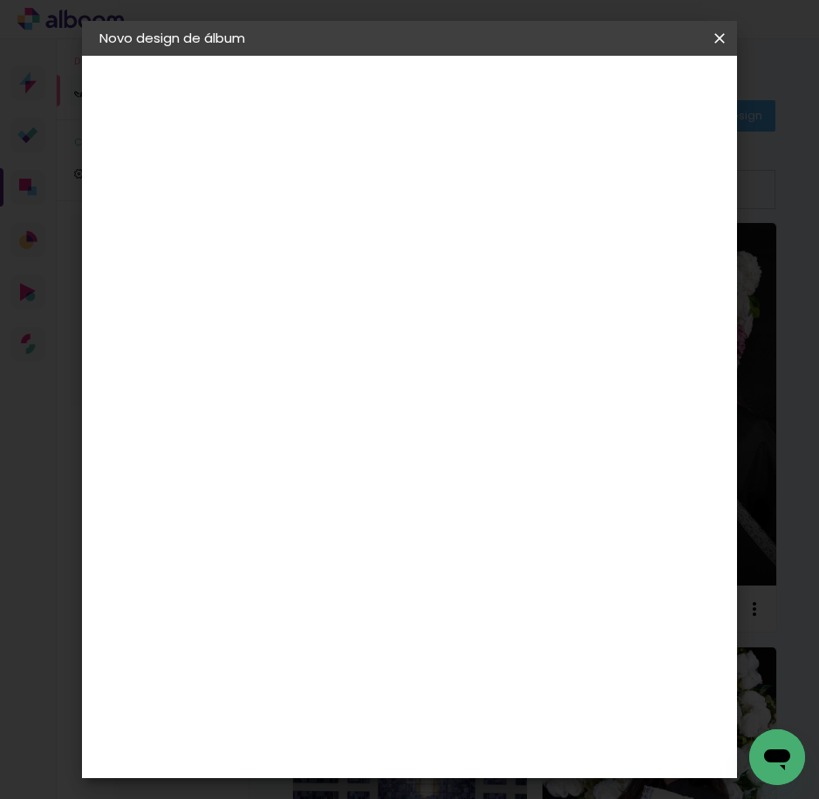
click at [575, 93] on paper-button "Voltar" at bounding box center [539, 93] width 71 height 30
click at [0, 0] on slot "Tamanho Livre" at bounding box center [0, 0] width 0 height 0
click at [663, 78] on paper-button "Avançar" at bounding box center [620, 93] width 85 height 30
click at [610, 90] on span "Iniciar design" at bounding box center [590, 98] width 40 height 24
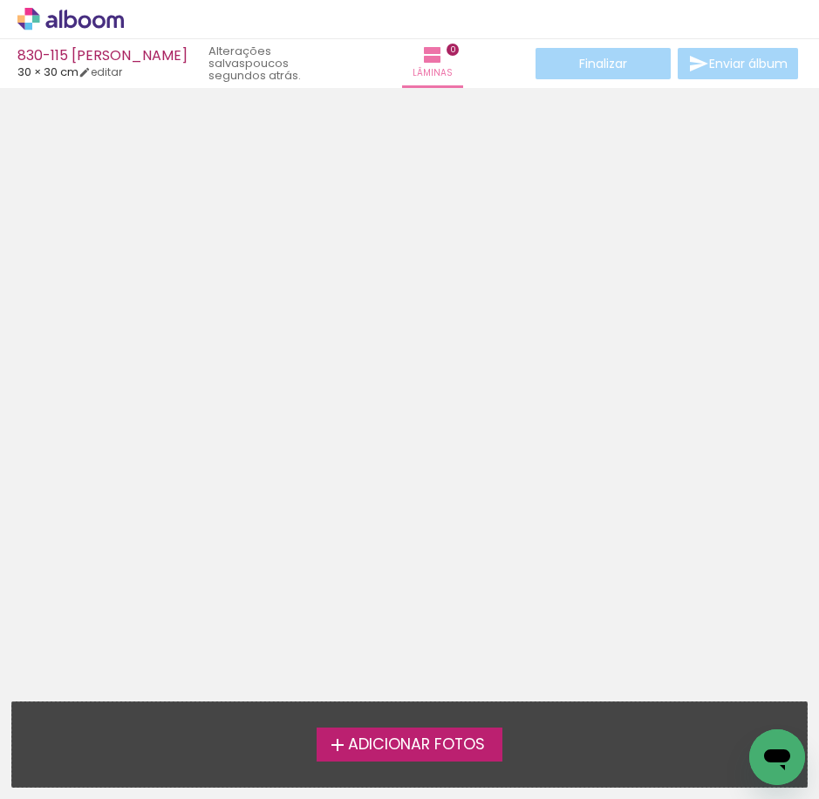
click at [439, 738] on span "Adicionar Fotos" at bounding box center [416, 746] width 137 height 16
click at [0, 0] on input "file" at bounding box center [0, 0] width 0 height 0
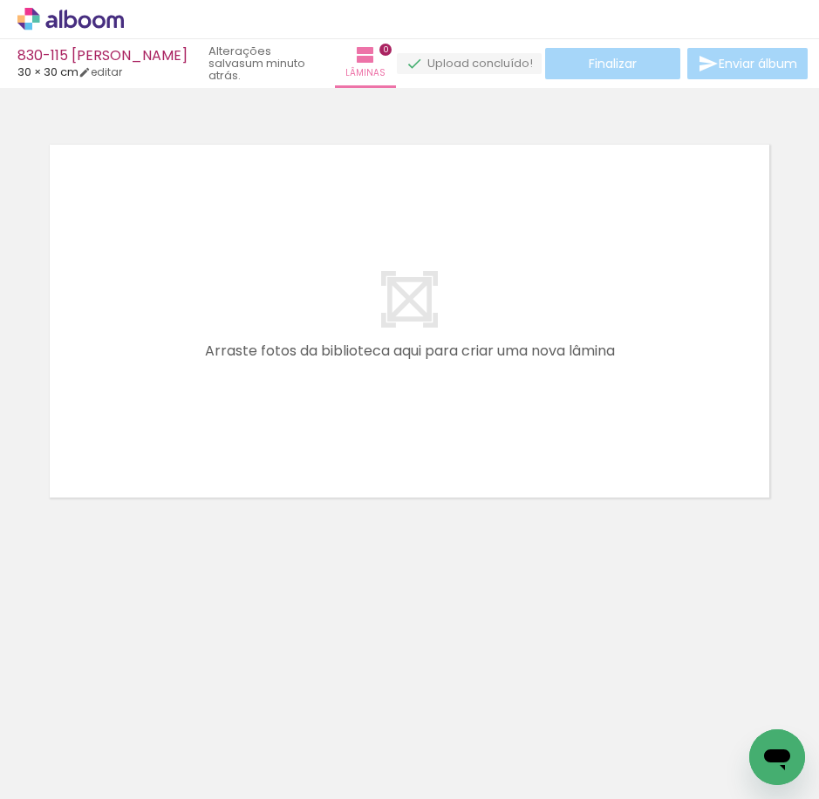
click at [110, 13] on icon at bounding box center [70, 19] width 106 height 23
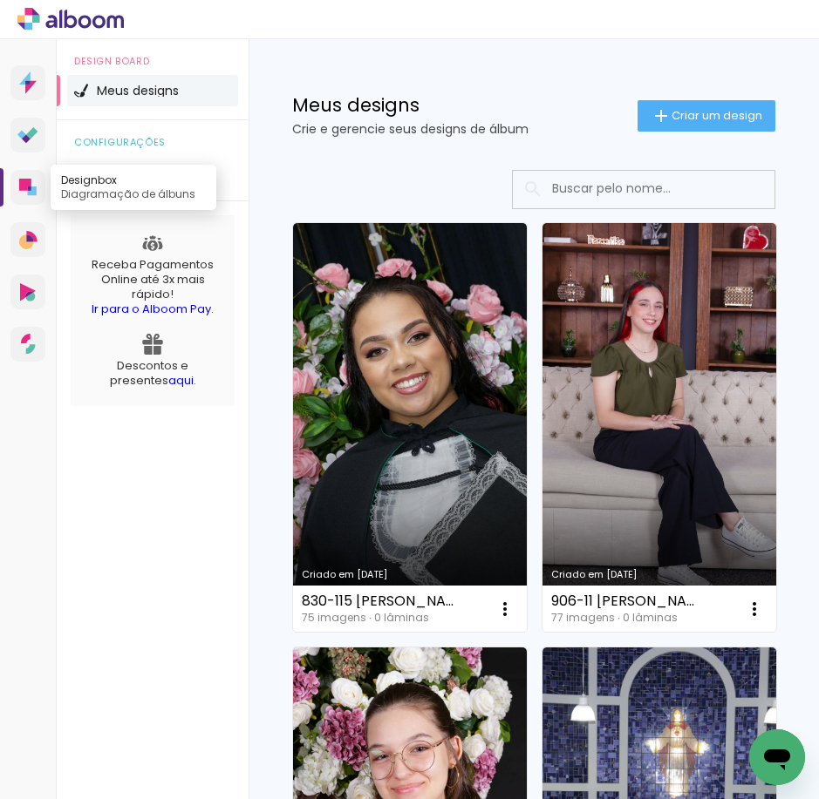
click at [39, 189] on link "Designbox Diagramação de álbuns" at bounding box center [27, 187] width 35 height 35
click at [564, 201] on input at bounding box center [667, 189] width 248 height 36
paste input "PEDRO ALVES BOMFIM CIVILE"
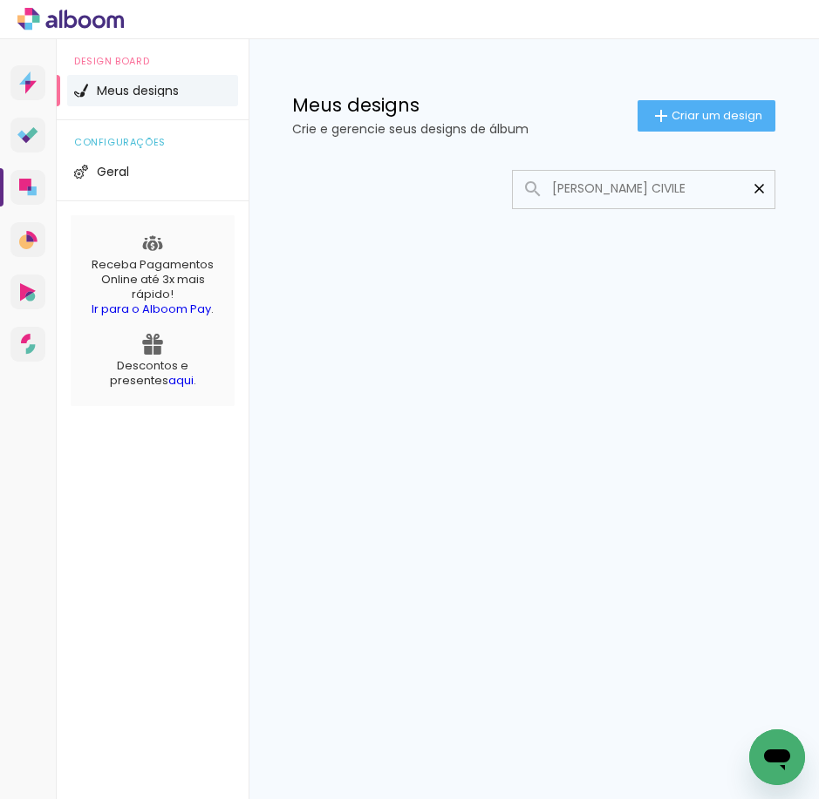
type input "PEDRO ALVES BOMFIM CIVILE"
type paper-input "PEDRO ALVES BOMFIM CIVILE"
click at [766, 188] on iron-icon at bounding box center [759, 188] width 17 height 17
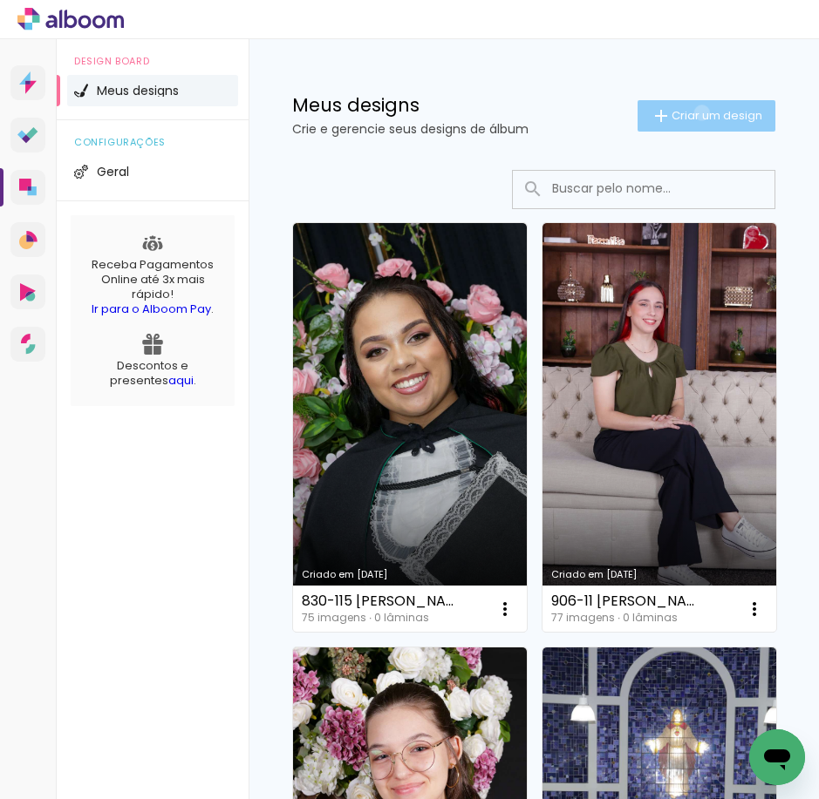
click at [685, 112] on span "Criar um design" at bounding box center [716, 115] width 91 height 11
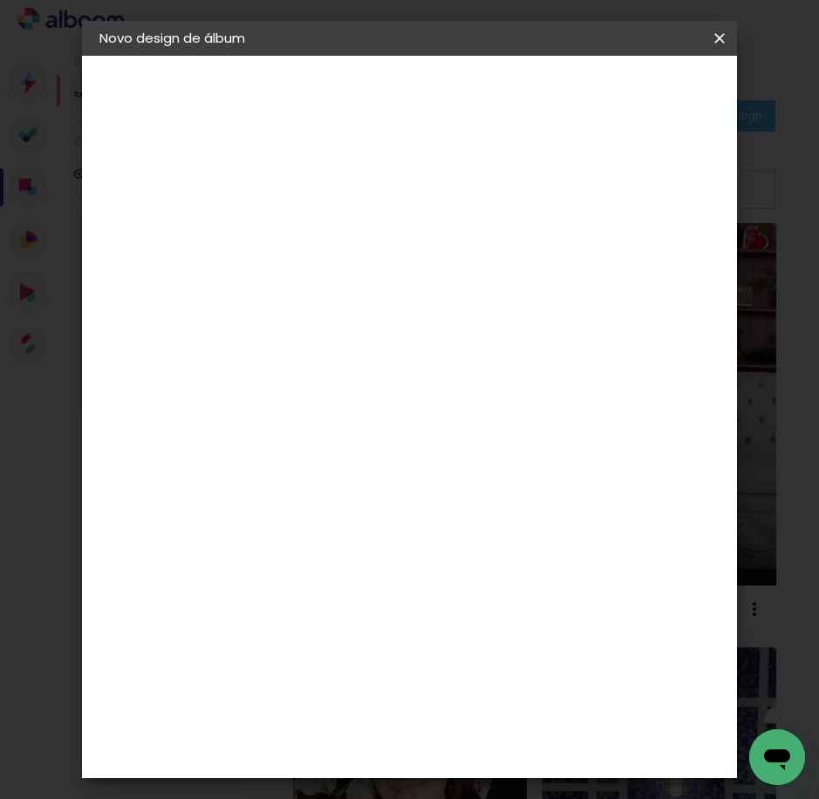
click at [384, 245] on input at bounding box center [384, 234] width 0 height 27
type input "833- UNICEP PEDRO ALVES BOMFIM CIVILE"
type paper-input "833- UNICEP PEDRO ALVES BOMFIM CIVILE"
click at [460, 66] on header "Informações Dê um título ao seu álbum. Avançar" at bounding box center [385, 108] width 152 height 104
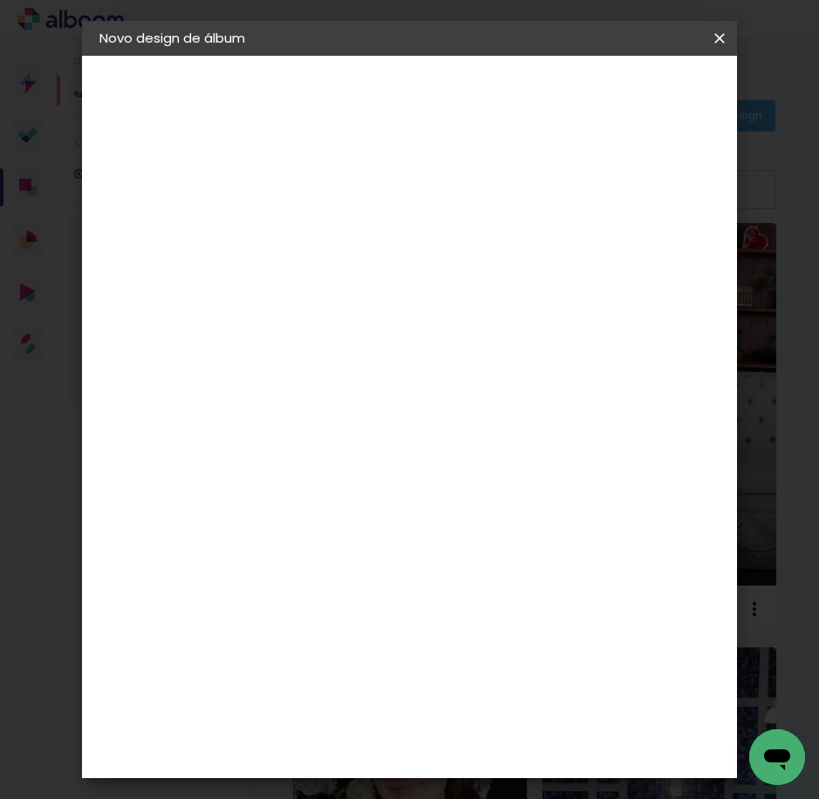
scroll to position [0, 0]
click at [0, 0] on slot "Avançar" at bounding box center [0, 0] width 0 height 0
click at [420, 335] on input at bounding box center [429, 332] width 176 height 22
type input "15"
type paper-input "15"
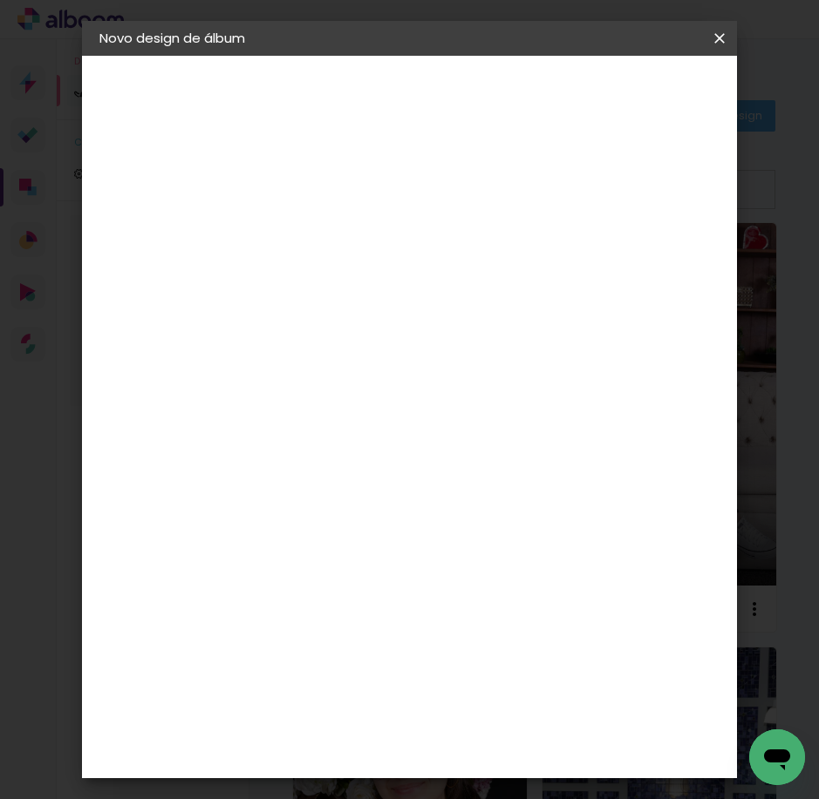
click at [404, 386] on div "Foto 15" at bounding box center [387, 398] width 31 height 28
click at [0, 0] on slot "Tamanho Livre" at bounding box center [0, 0] width 0 height 0
click at [0, 0] on slot "Avançar" at bounding box center [0, 0] width 0 height 0
click at [610, 99] on span "Iniciar design" at bounding box center [590, 98] width 40 height 24
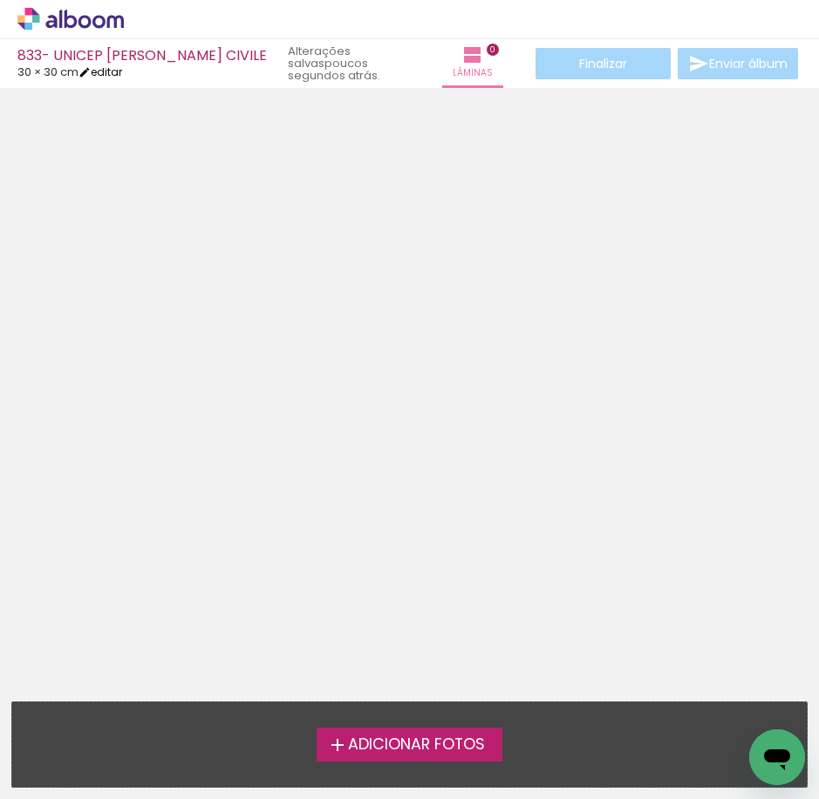
click at [91, 71] on iron-icon at bounding box center [84, 72] width 12 height 12
type input "30"
type input "60"
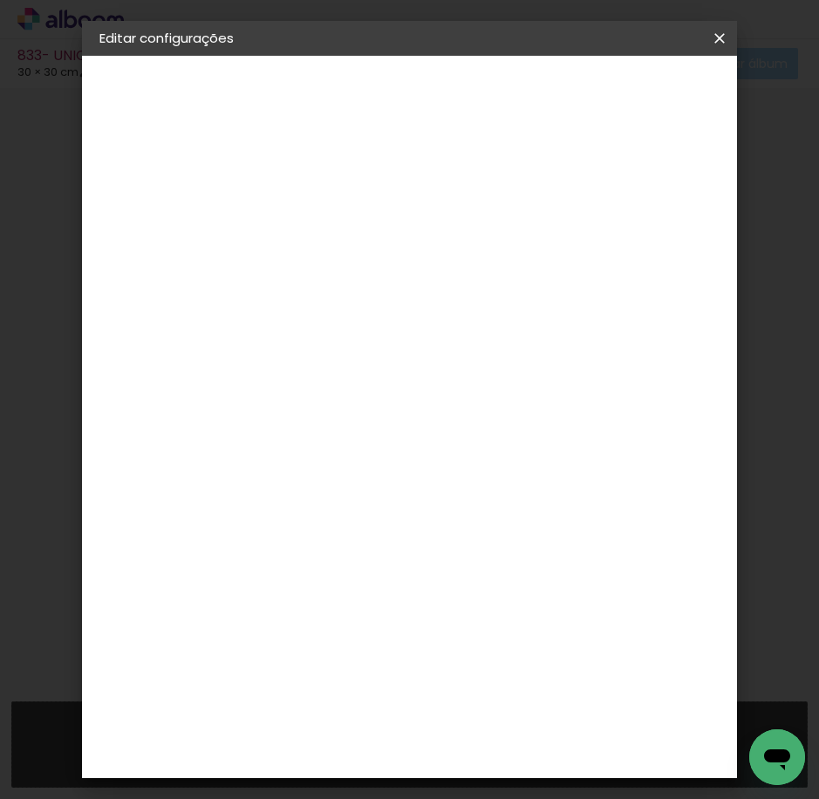
click at [0, 0] on slot "833- UNICEP PEDRO ALVES BOMFIM CIVILE" at bounding box center [0, 0] width 0 height 0
drag, startPoint x: 500, startPoint y: 230, endPoint x: 437, endPoint y: 230, distance: 62.8
click at [384, 230] on input "833- UNICEP PEDRO ALVES BOMFIM CIVILE" at bounding box center [384, 234] width 0 height 27
type input "833- 7 [PERSON_NAME]"
type paper-input "833- 7 [PERSON_NAME]"
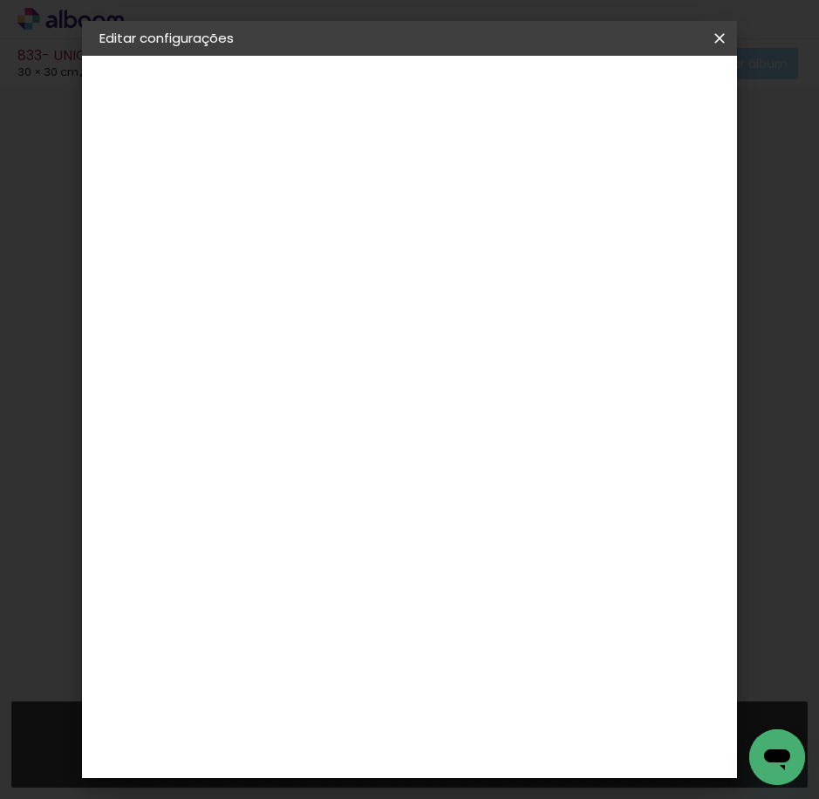
click at [563, 80] on paper-button "Avançar" at bounding box center [520, 93] width 85 height 30
click at [430, 326] on input at bounding box center [429, 332] width 176 height 22
type input "15"
type paper-input "15"
click at [390, 386] on div "Foto 15" at bounding box center [387, 398] width 31 height 28
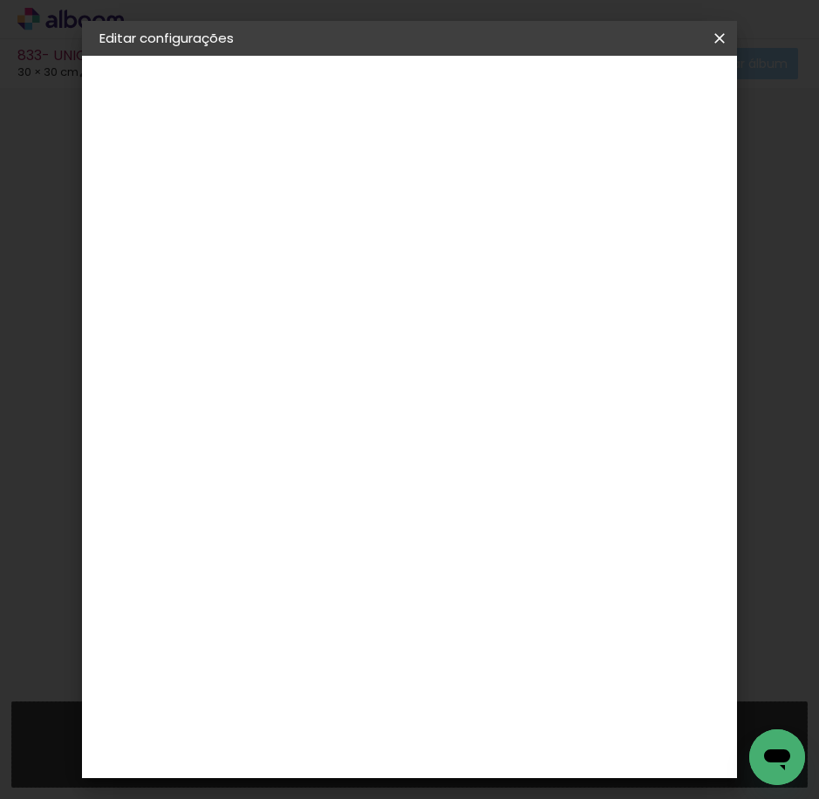
click at [677, 76] on header "Fornecedor Escolha um fornecedor ou avance com o tamanho livre. Voltar Avançar" at bounding box center [500, 115] width 382 height 118
click at [663, 82] on paper-button "Avançar" at bounding box center [620, 93] width 85 height 30
click at [575, 104] on paper-button "Voltar" at bounding box center [539, 93] width 71 height 30
click at [0, 0] on slot "Tamanho Livre" at bounding box center [0, 0] width 0 height 0
click at [0, 0] on slot "Avançar" at bounding box center [0, 0] width 0 height 0
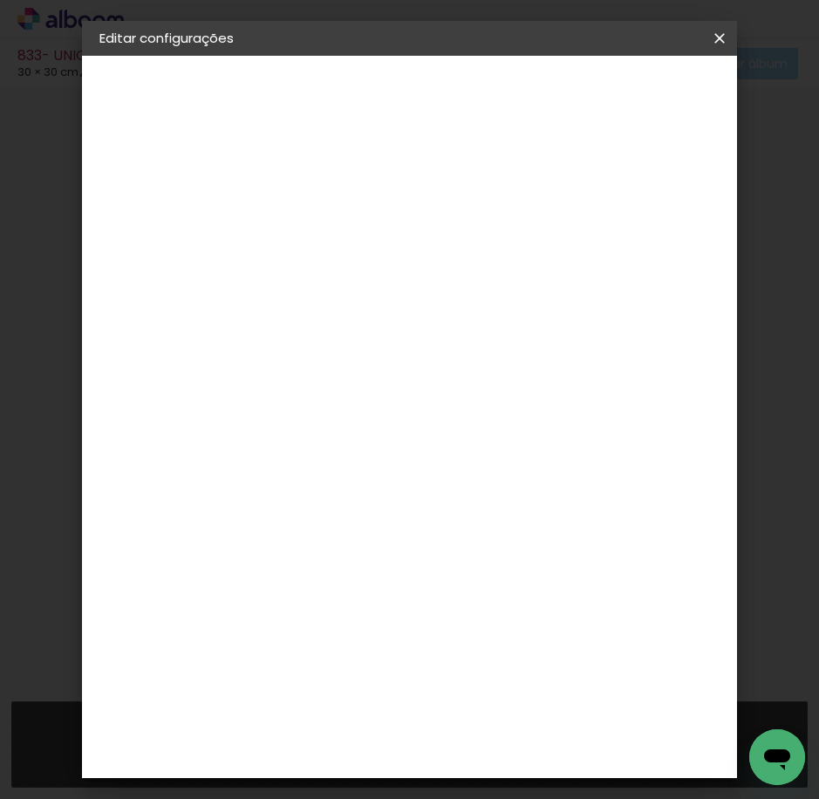
click at [632, 96] on span "Salvar configurações" at bounding box center [587, 98] width 89 height 24
click at [619, 99] on span "Salvar configurações" at bounding box center [587, 98] width 89 height 24
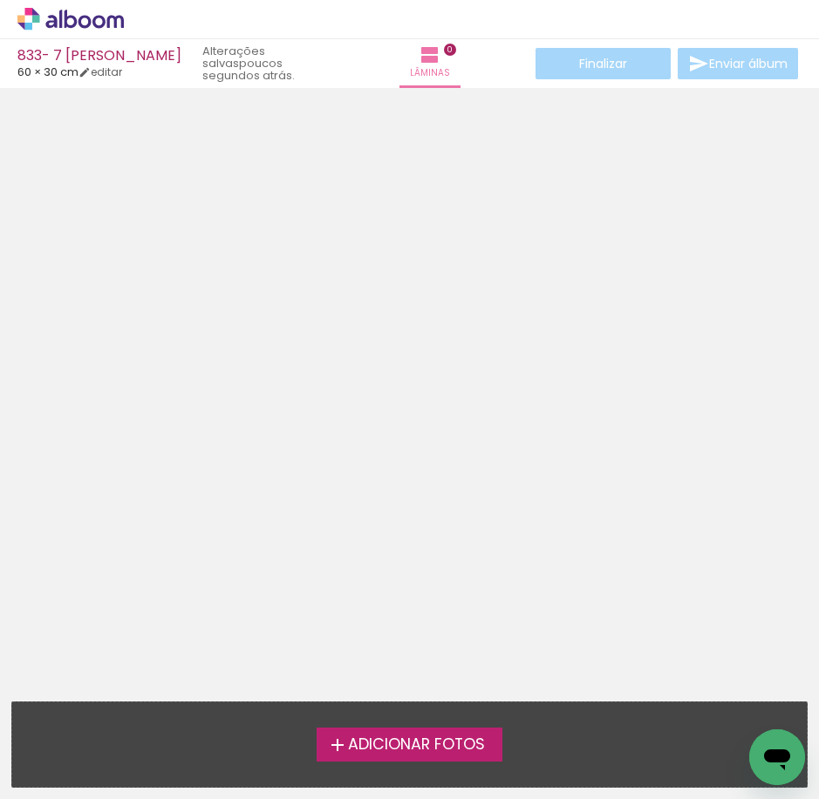
click at [471, 742] on span "Adicionar Fotos" at bounding box center [416, 746] width 137 height 16
click at [0, 0] on input "file" at bounding box center [0, 0] width 0 height 0
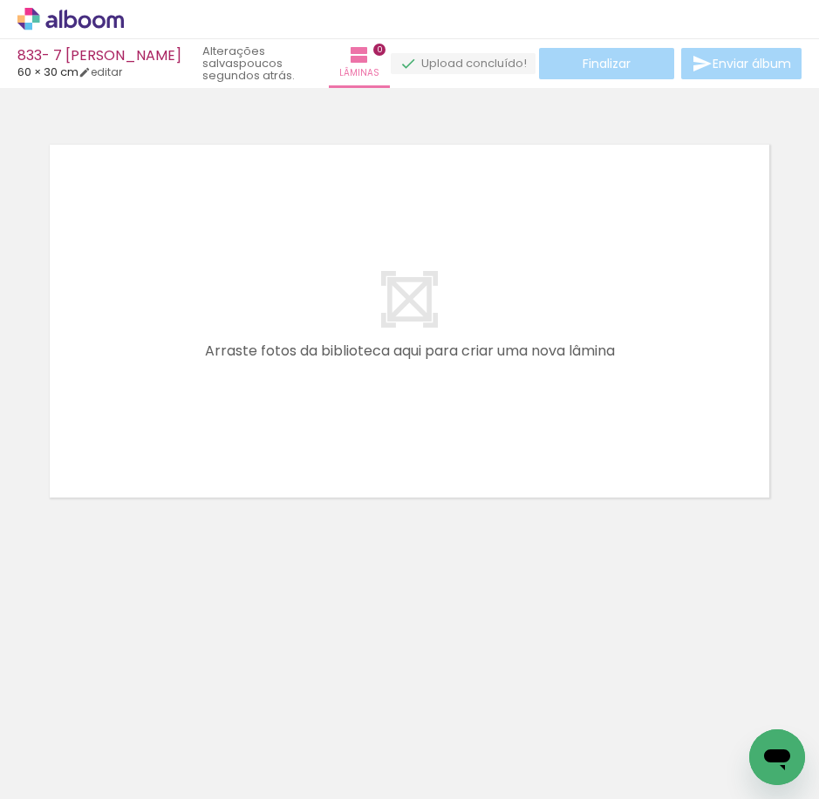
click at [27, 20] on icon at bounding box center [70, 19] width 106 height 23
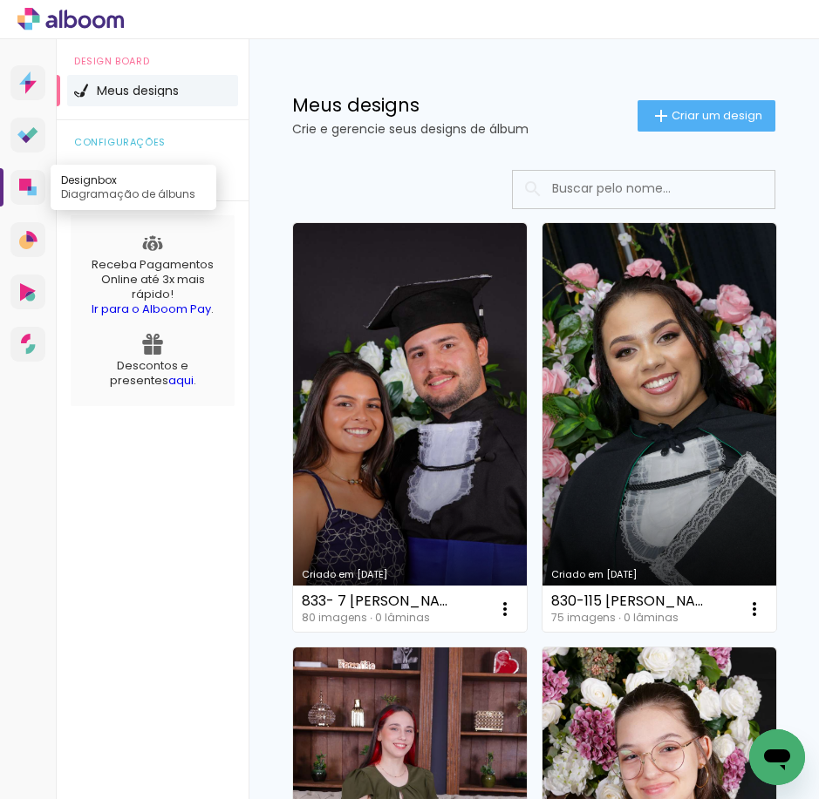
click at [31, 194] on icon at bounding box center [32, 191] width 9 height 9
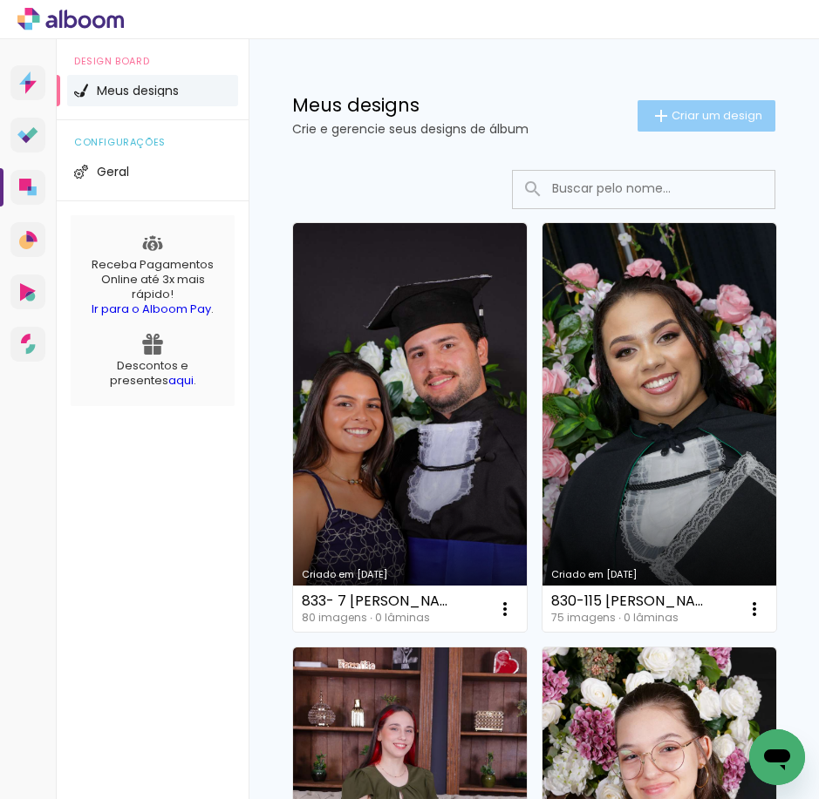
click at [683, 112] on span "Criar um design" at bounding box center [716, 115] width 91 height 11
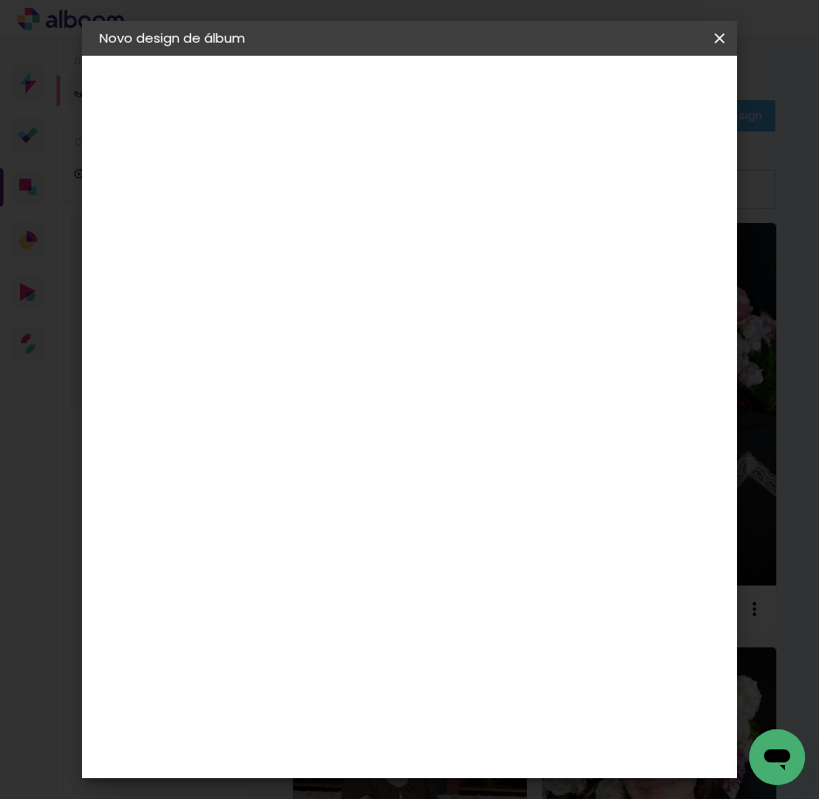
click at [391, 250] on paper-input-container "Título do álbum" at bounding box center [384, 235] width 12 height 44
type input "938-10 [PERSON_NAME]"
click at [0, 0] on slot "Avançar" at bounding box center [0, 0] width 0 height 0
click at [432, 316] on paper-input-container at bounding box center [429, 332] width 188 height 39
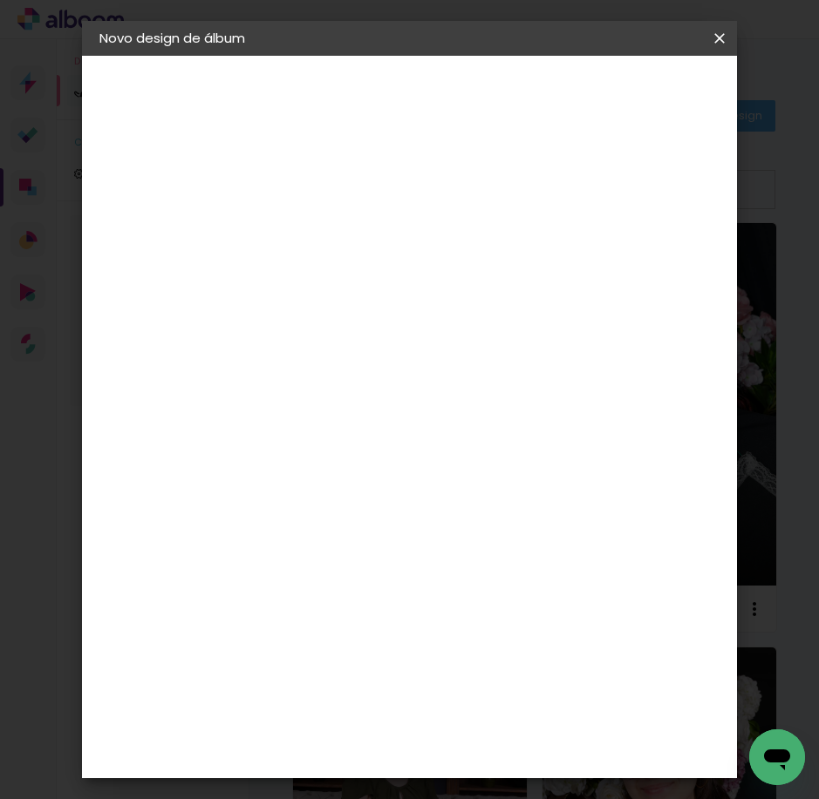
click at [432, 329] on input at bounding box center [429, 332] width 176 height 22
type input "15"
type paper-input "15"
click at [404, 398] on div "Foto 15" at bounding box center [387, 398] width 31 height 28
click at [0, 0] on slot "Tamanho Livre" at bounding box center [0, 0] width 0 height 0
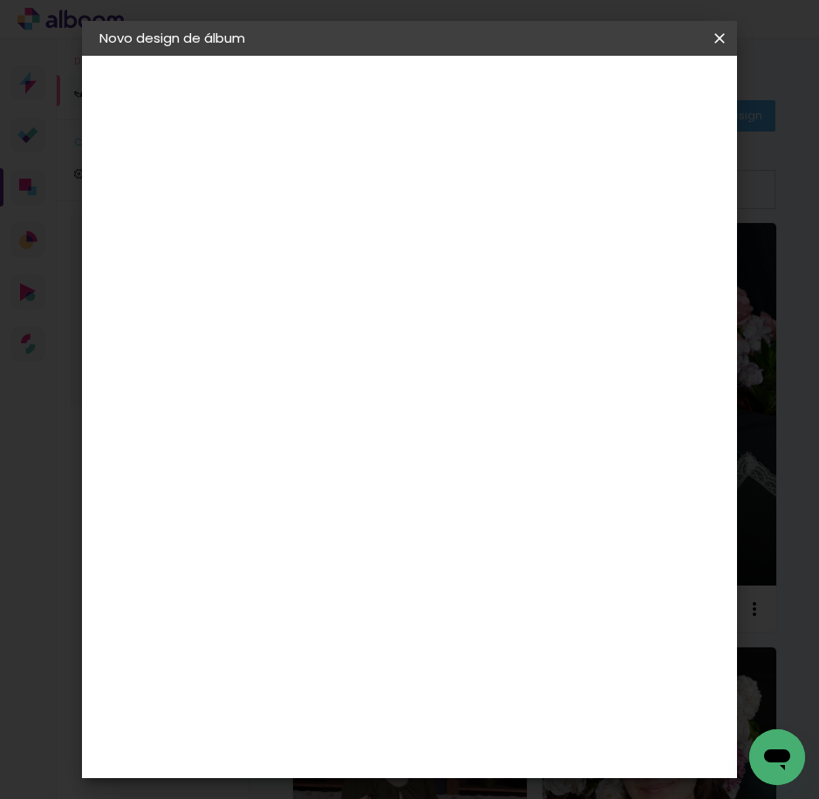
click at [0, 0] on slot "Avançar" at bounding box center [0, 0] width 0 height 0
click at [610, 102] on span "Iniciar design" at bounding box center [590, 98] width 40 height 24
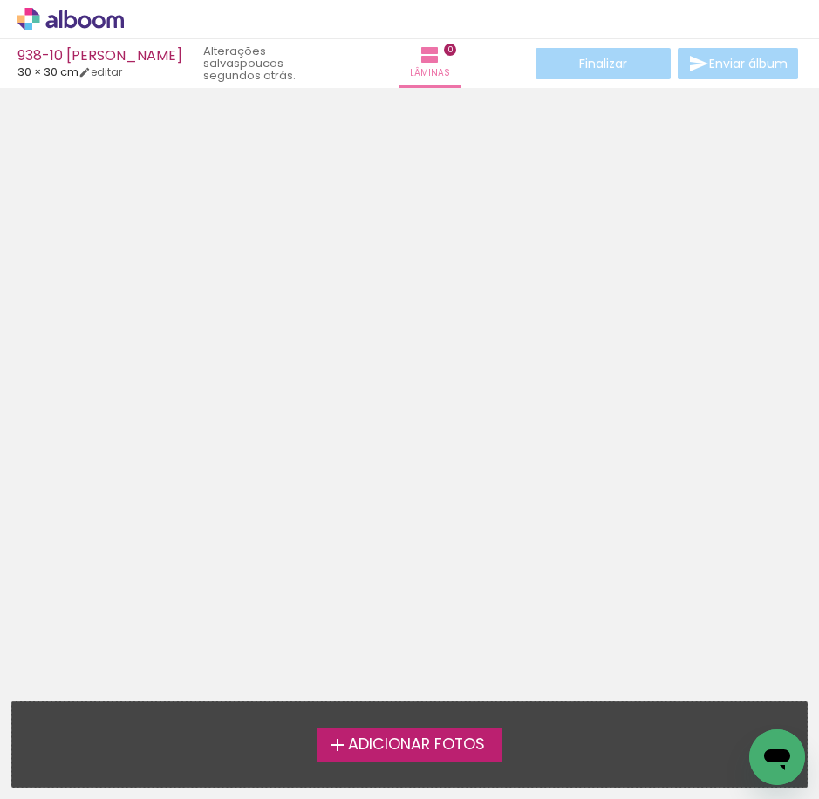
click at [401, 738] on span "Adicionar Fotos" at bounding box center [416, 746] width 137 height 16
click at [0, 0] on input "file" at bounding box center [0, 0] width 0 height 0
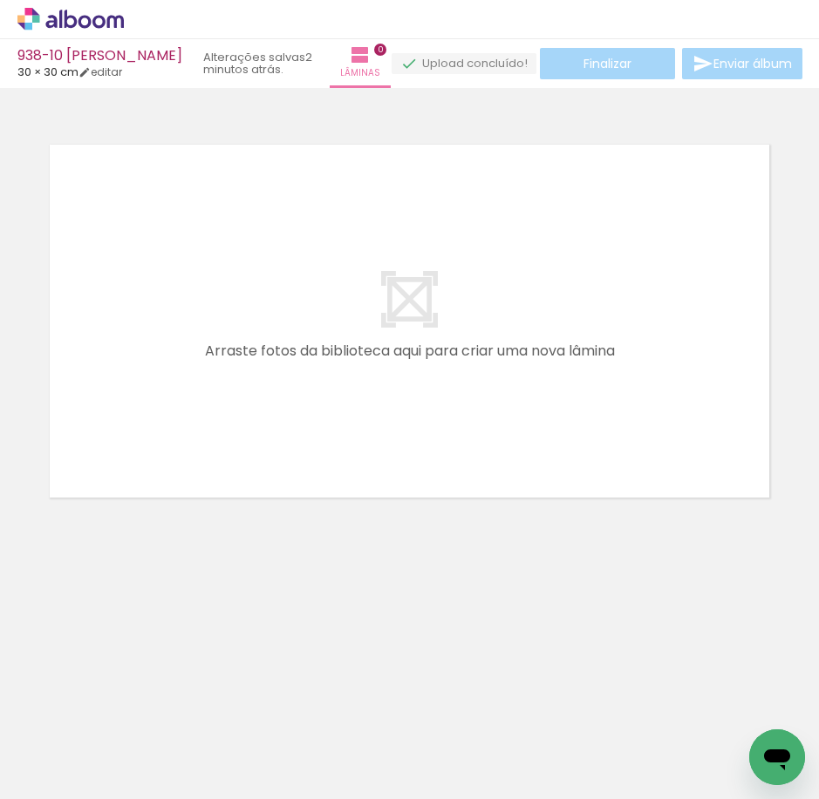
click at [75, 21] on icon at bounding box center [71, 19] width 13 height 18
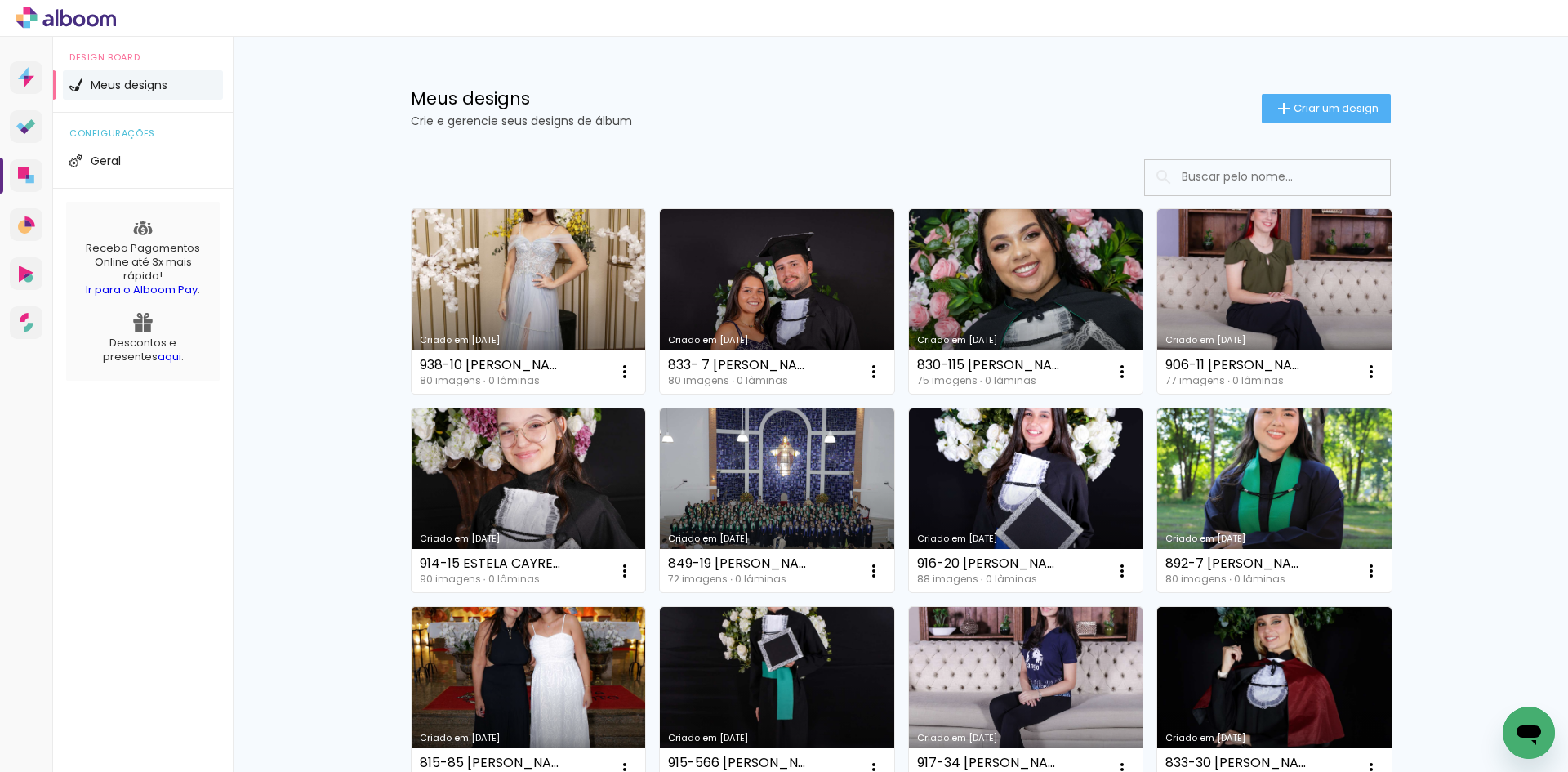
click at [766, 47] on div "Meus designs Crie e gerencie seus designs de álbum Criar um design" at bounding box center [900, 89] width 1061 height 106
